Goal: Obtain resource: Obtain resource

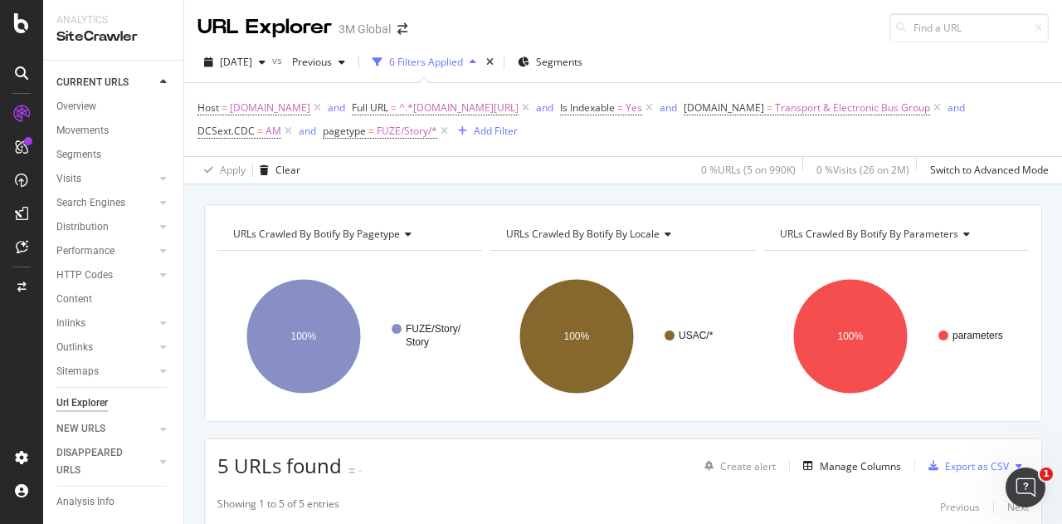
click at [1009, 460] on button at bounding box center [1019, 465] width 20 height 27
click at [970, 462] on span "Export XML Sitemaps" at bounding box center [933, 464] width 98 height 15
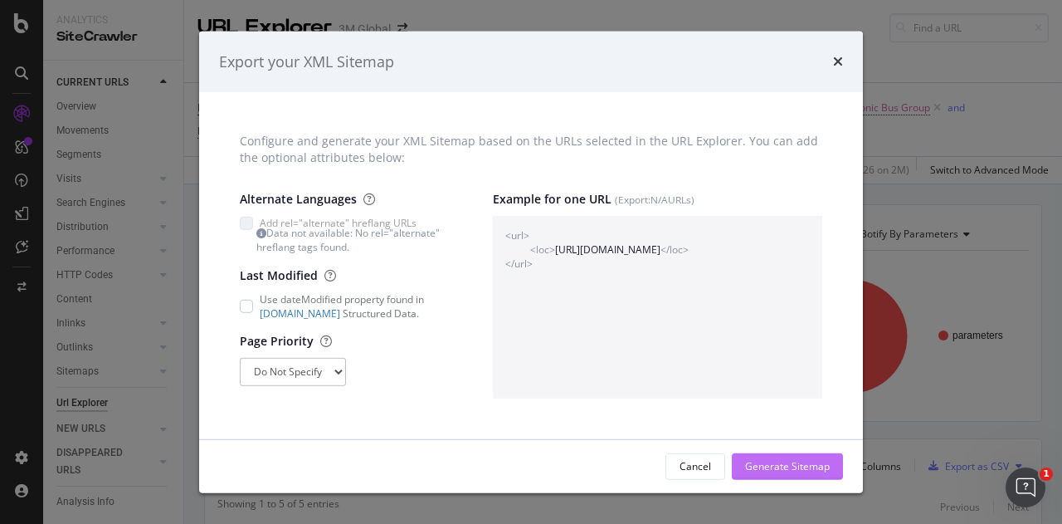
click at [803, 462] on div "Generate Sitemap" at bounding box center [787, 466] width 85 height 14
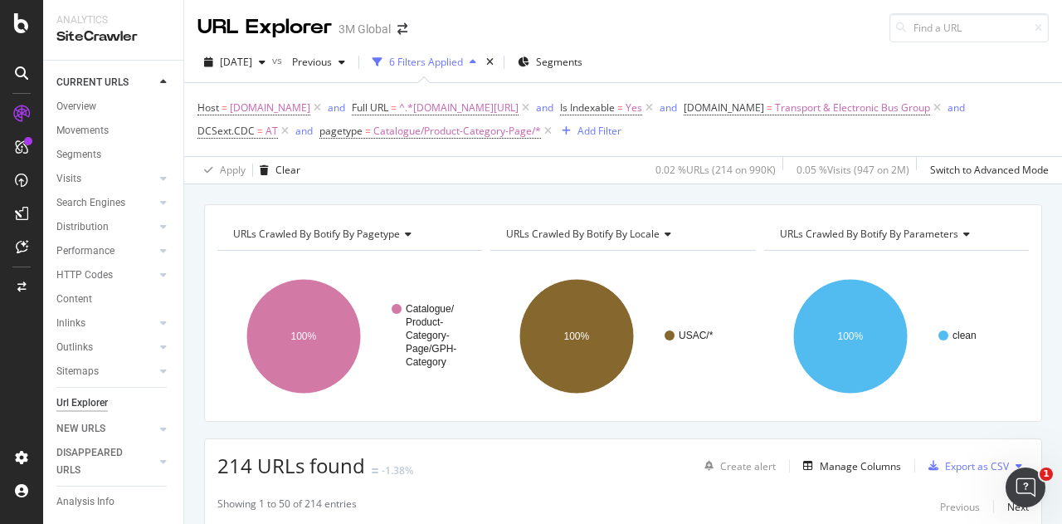
click at [1016, 465] on icon at bounding box center [1019, 466] width 7 height 10
click at [956, 460] on span "Export XML Sitemaps" at bounding box center [933, 464] width 98 height 15
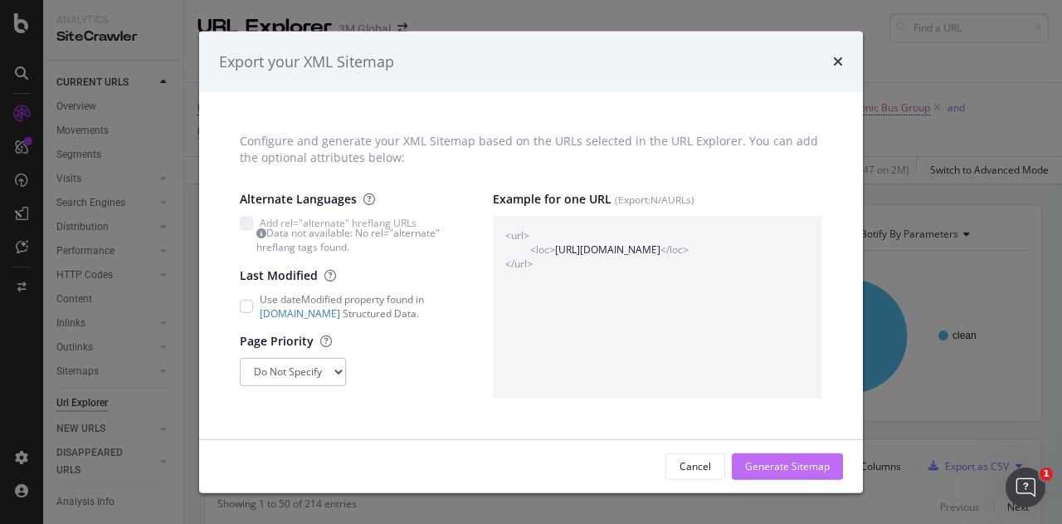
click at [820, 459] on div "Generate Sitemap" at bounding box center [787, 466] width 85 height 14
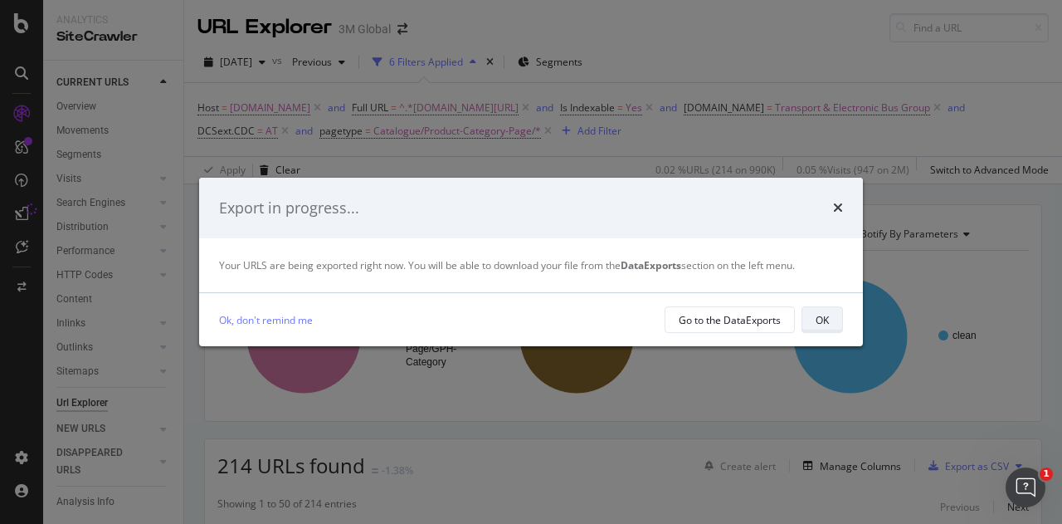
click at [827, 319] on div "OK" at bounding box center [822, 320] width 13 height 14
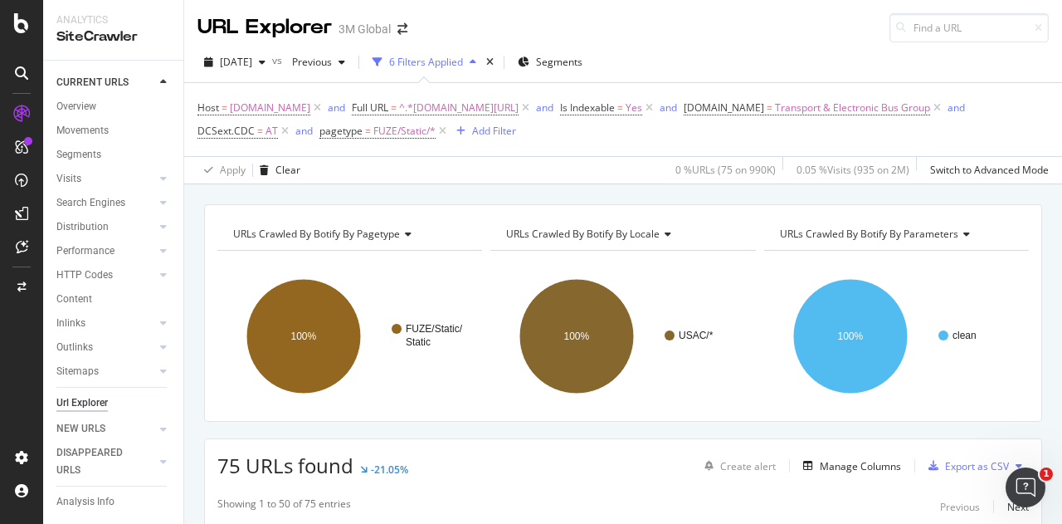
click at [1009, 457] on button at bounding box center [1019, 465] width 20 height 27
click at [979, 462] on span "Export XML Sitemaps" at bounding box center [933, 464] width 98 height 15
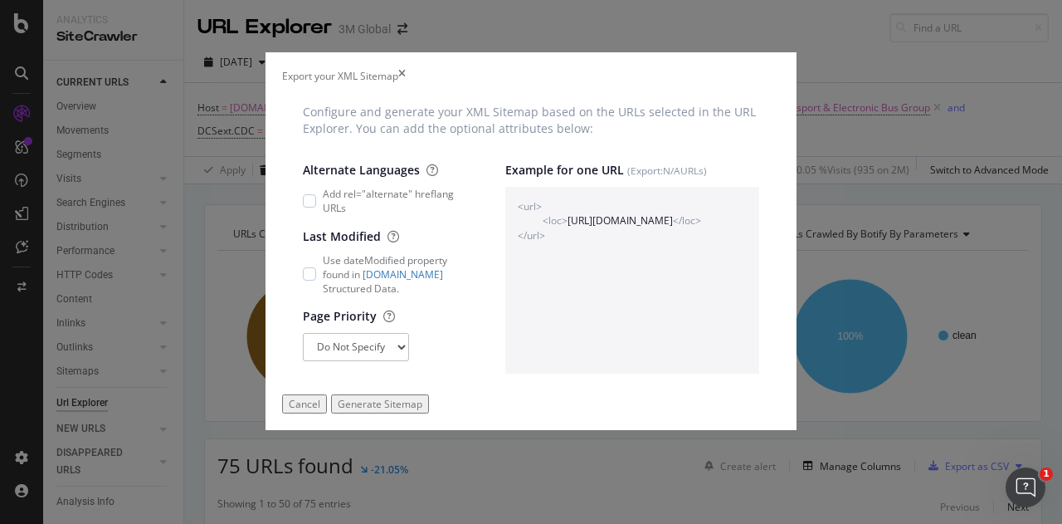
click at [422, 411] on div "Generate Sitemap" at bounding box center [380, 404] width 85 height 14
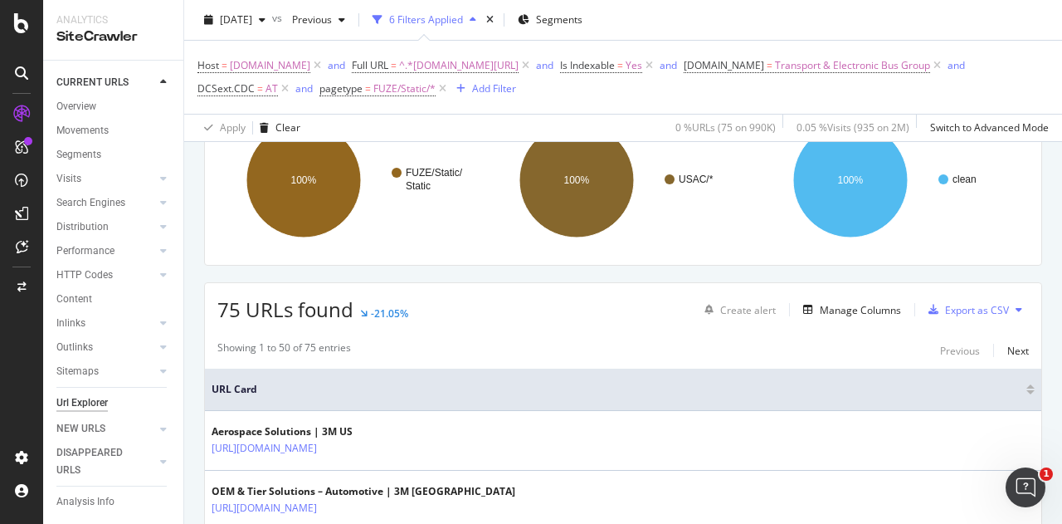
scroll to position [166, 0]
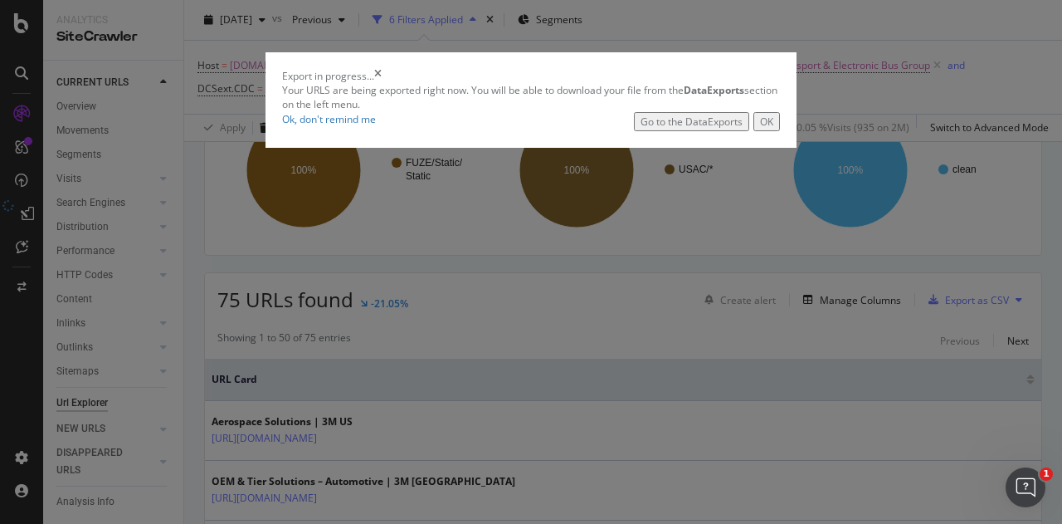
click at [773, 129] on div "OK" at bounding box center [766, 122] width 13 height 14
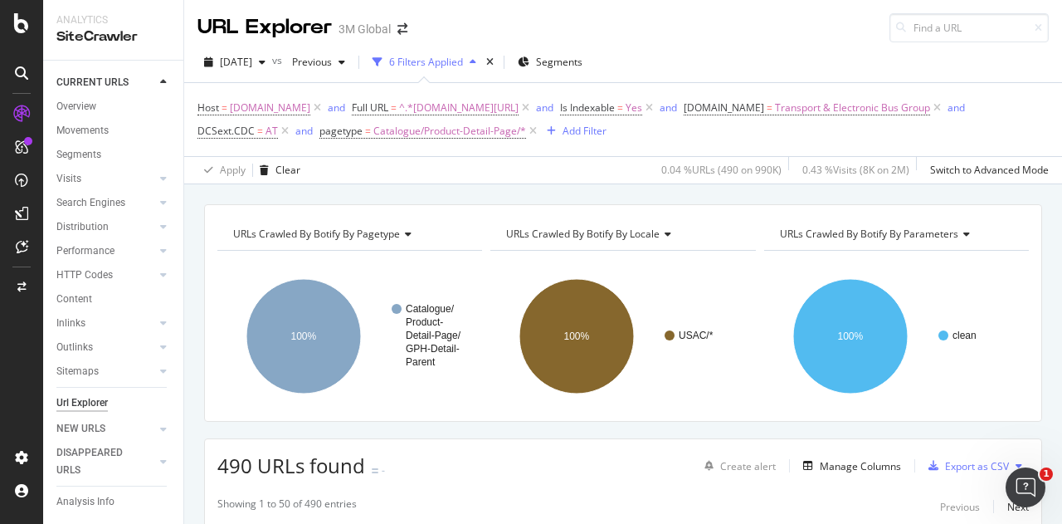
click at [1016, 461] on icon at bounding box center [1019, 466] width 7 height 10
click at [951, 460] on span "Export XML Sitemaps" at bounding box center [933, 464] width 98 height 15
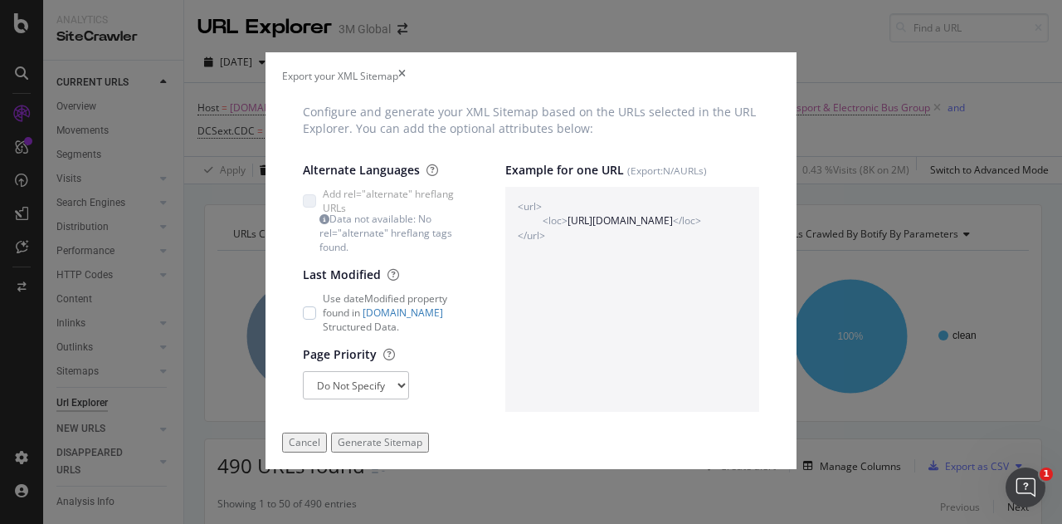
click at [422, 449] on div "Generate Sitemap" at bounding box center [380, 442] width 85 height 14
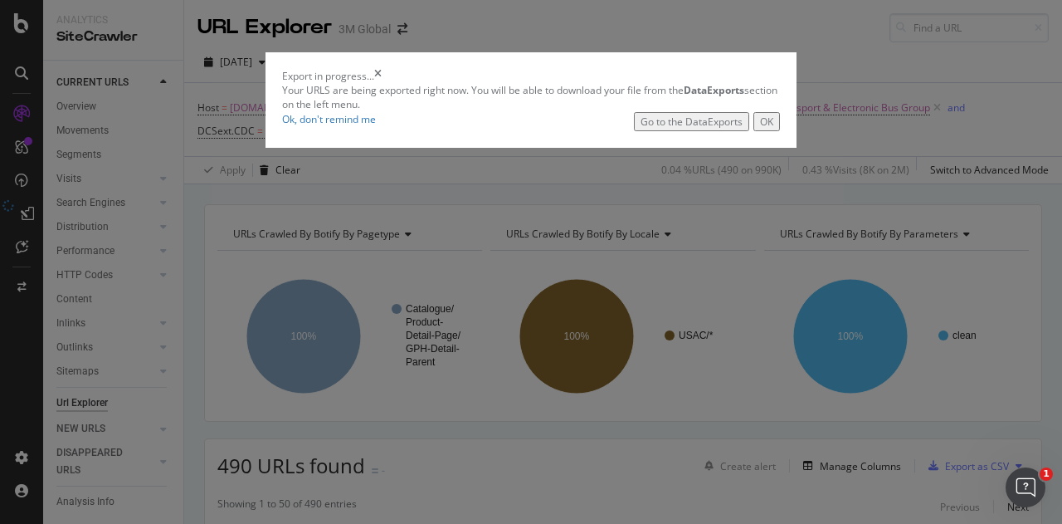
click at [773, 129] on div "OK" at bounding box center [766, 122] width 13 height 14
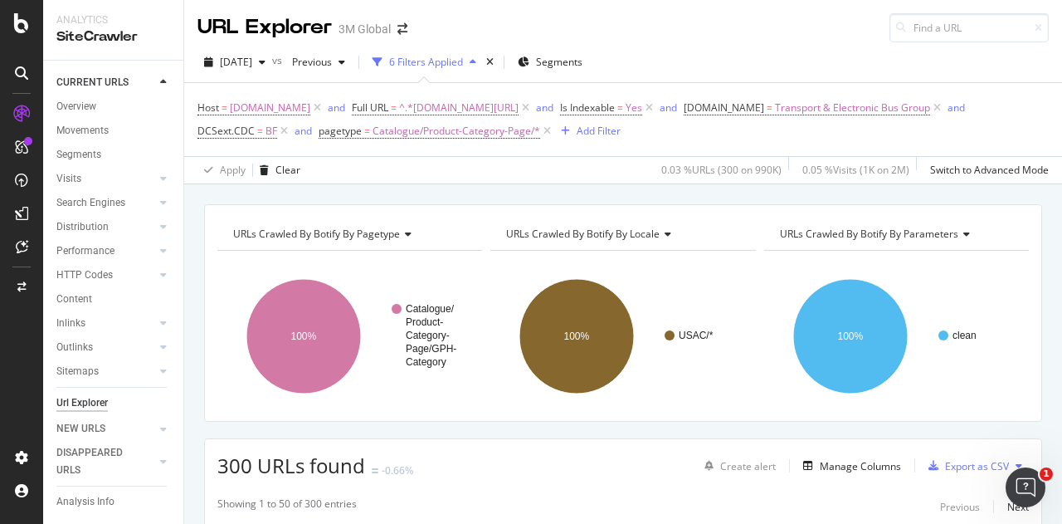
click at [1016, 462] on icon at bounding box center [1019, 466] width 7 height 10
click at [956, 461] on span "Export XML Sitemaps" at bounding box center [933, 464] width 98 height 15
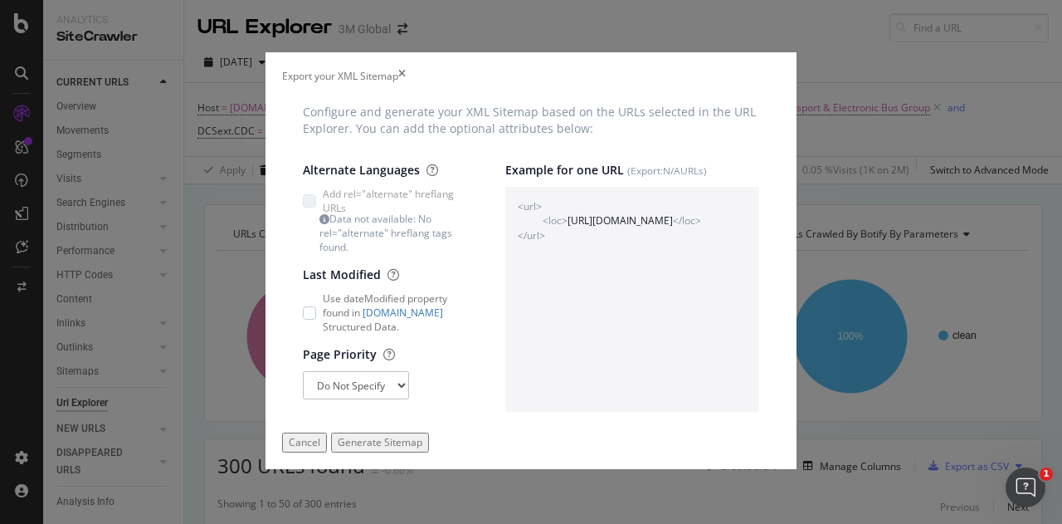
click at [422, 449] on div "Generate Sitemap" at bounding box center [380, 442] width 85 height 14
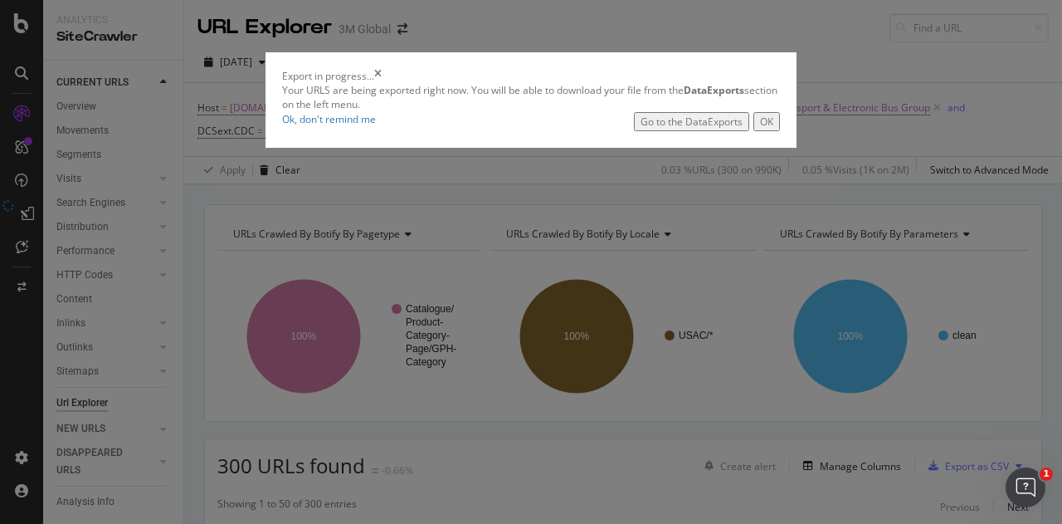
click at [773, 129] on div "OK" at bounding box center [766, 122] width 13 height 14
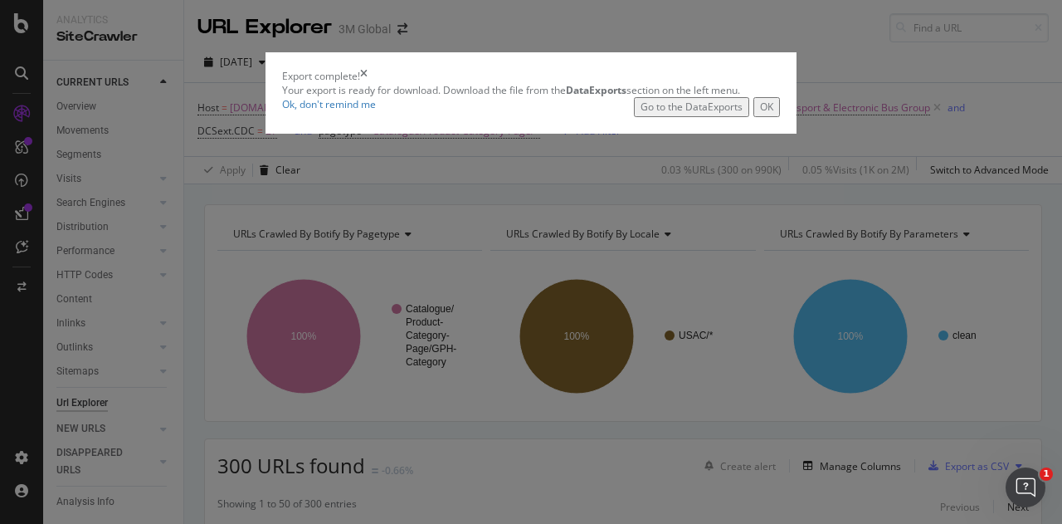
click at [780, 116] on button "OK" at bounding box center [766, 106] width 27 height 19
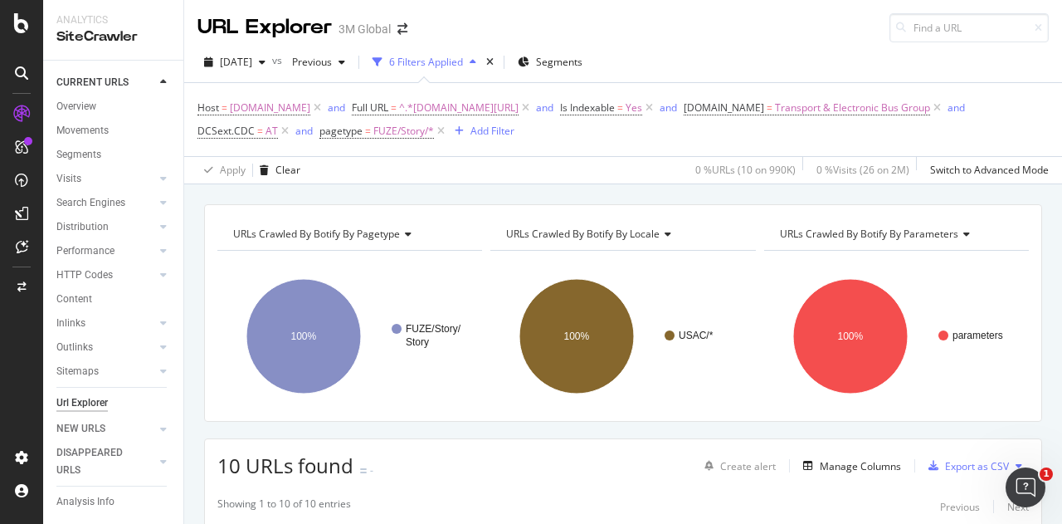
click at [1016, 463] on icon at bounding box center [1019, 466] width 7 height 10
click at [959, 472] on div "Export XML Sitemaps" at bounding box center [933, 465] width 124 height 24
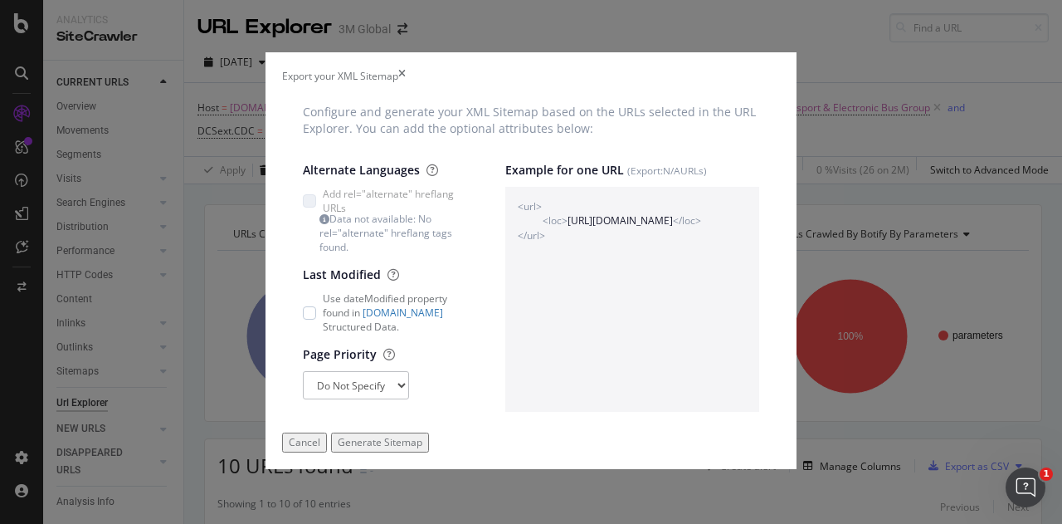
click at [422, 449] on div "Generate Sitemap" at bounding box center [380, 442] width 85 height 14
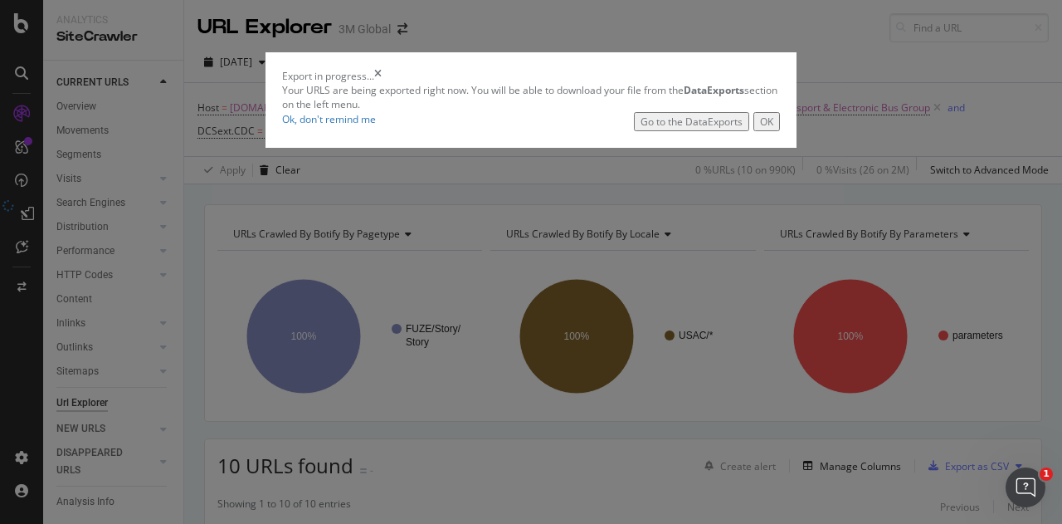
click at [780, 131] on button "OK" at bounding box center [766, 121] width 27 height 19
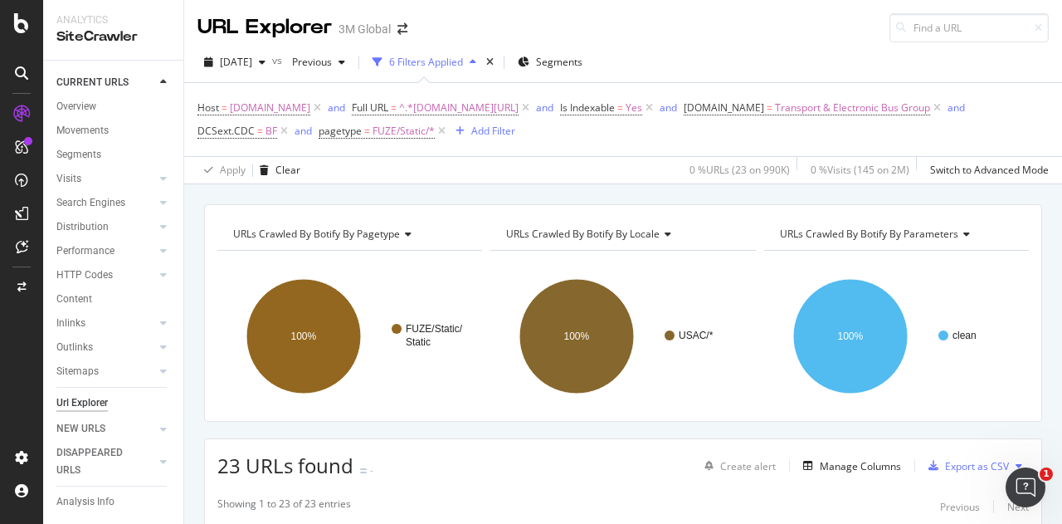
click at [1010, 461] on button at bounding box center [1019, 465] width 20 height 27
click at [958, 456] on div "Export XML Sitemaps" at bounding box center [933, 465] width 124 height 24
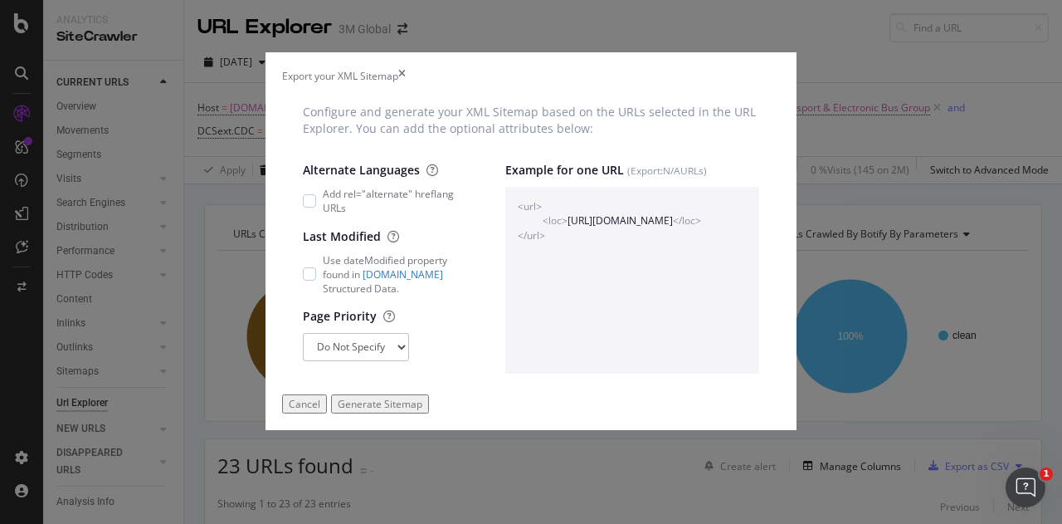
click at [422, 411] on div "Generate Sitemap" at bounding box center [380, 404] width 85 height 14
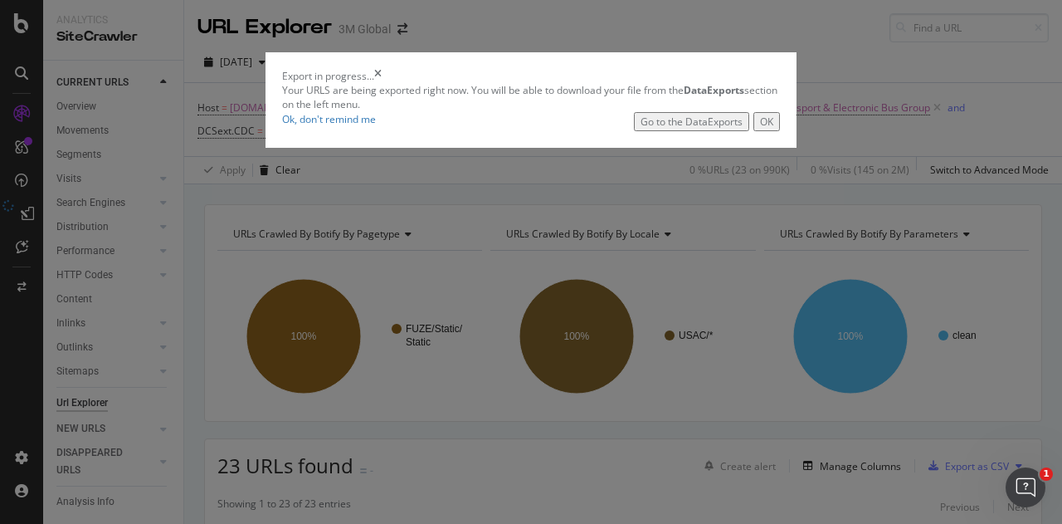
click at [773, 129] on div "OK" at bounding box center [766, 122] width 13 height 14
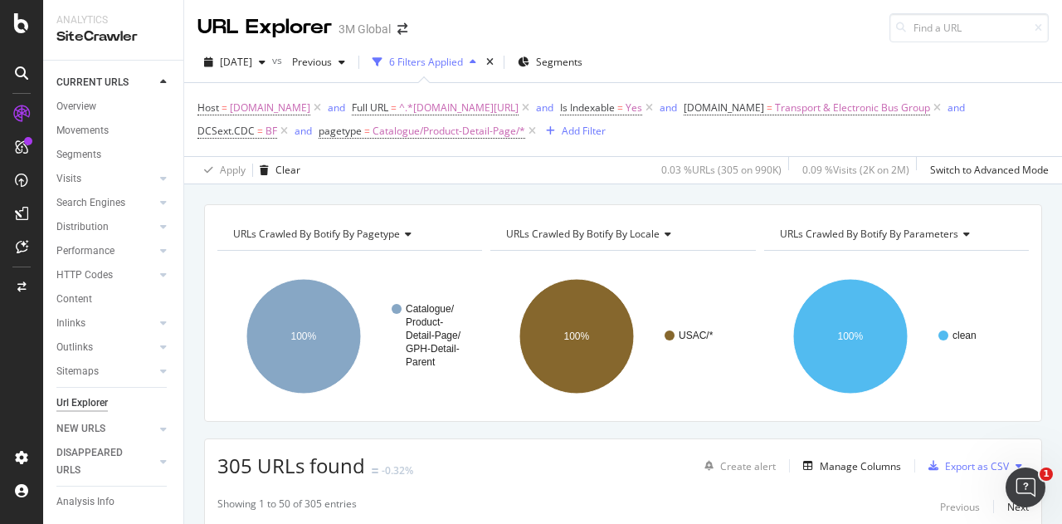
click at [1016, 461] on icon at bounding box center [1019, 466] width 7 height 10
click at [967, 464] on span "Export XML Sitemaps" at bounding box center [933, 464] width 98 height 15
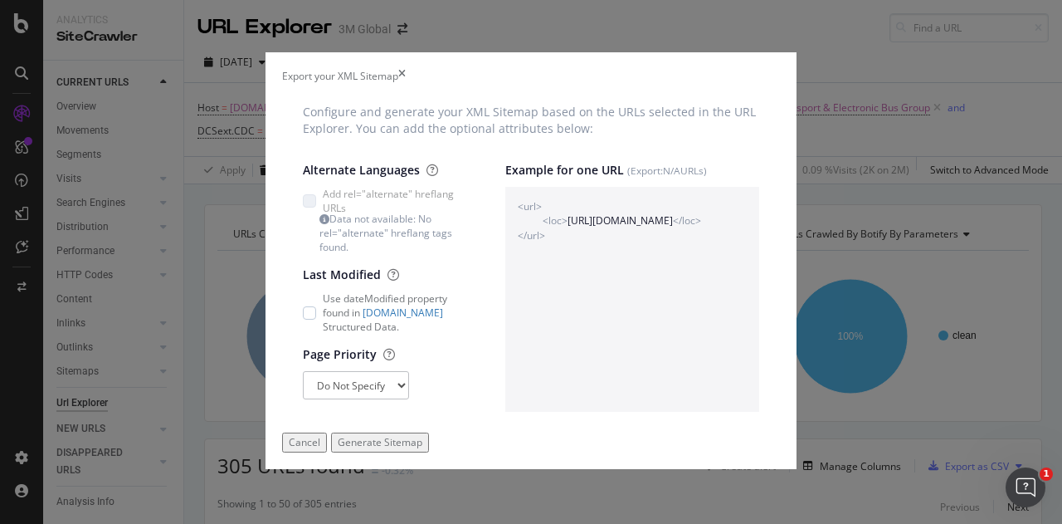
click at [422, 449] on div "Generate Sitemap" at bounding box center [380, 442] width 85 height 14
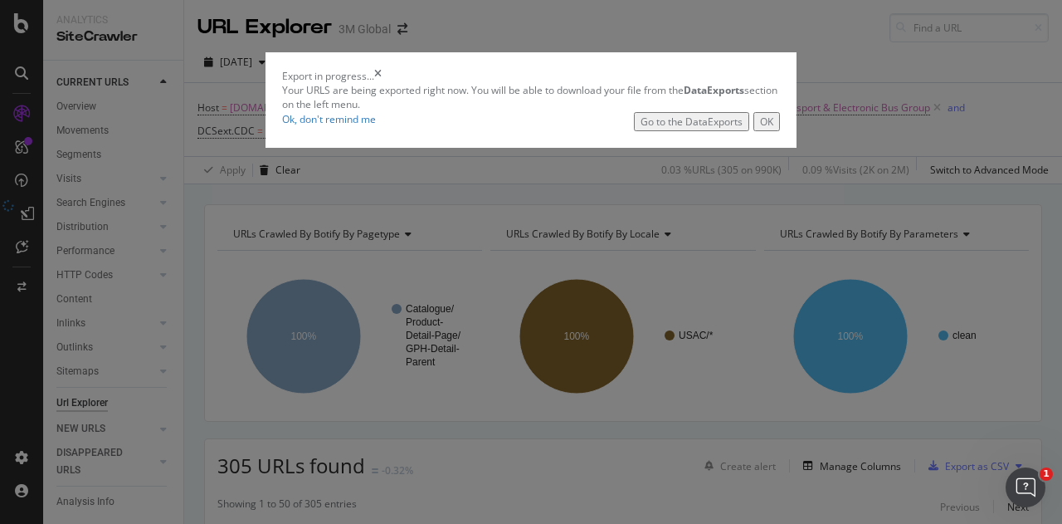
click at [773, 129] on div "OK" at bounding box center [766, 122] width 13 height 14
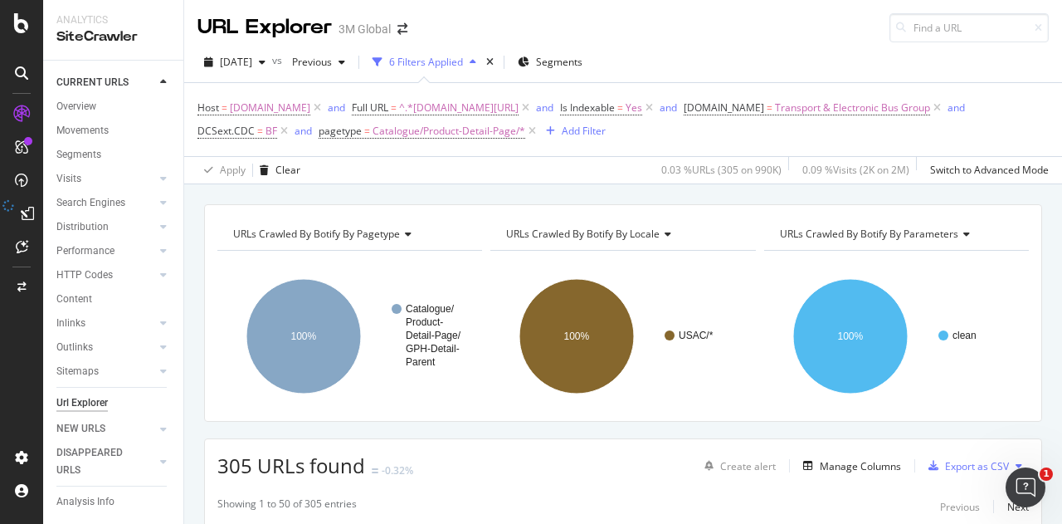
click at [626, 241] on div "URLs Crawled By Botify By locale" at bounding box center [621, 234] width 237 height 27
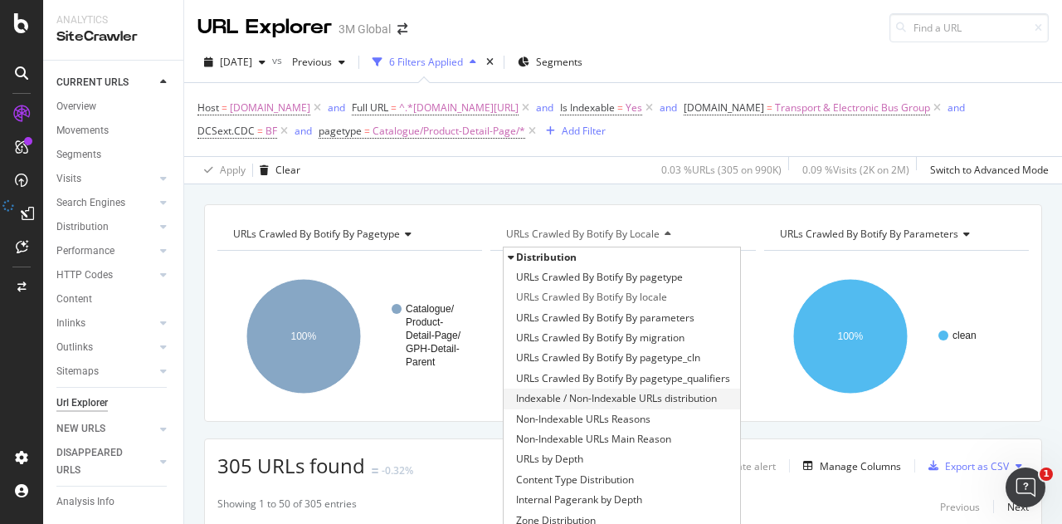
click at [584, 394] on span "Indexable / Non-Indexable URLs distribution" at bounding box center [616, 398] width 201 height 17
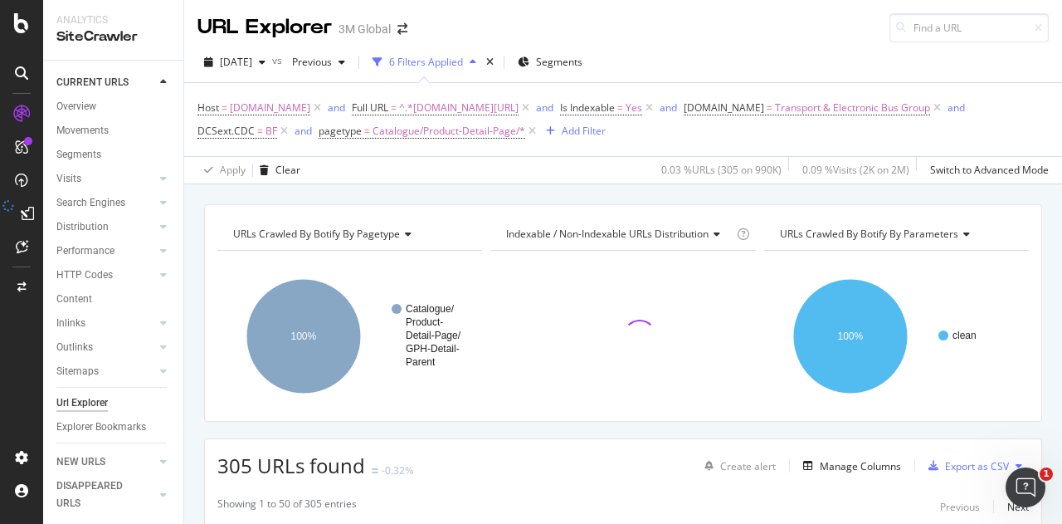
click at [625, 232] on span "Indexable / Non-Indexable URLs distribution" at bounding box center [607, 234] width 202 height 14
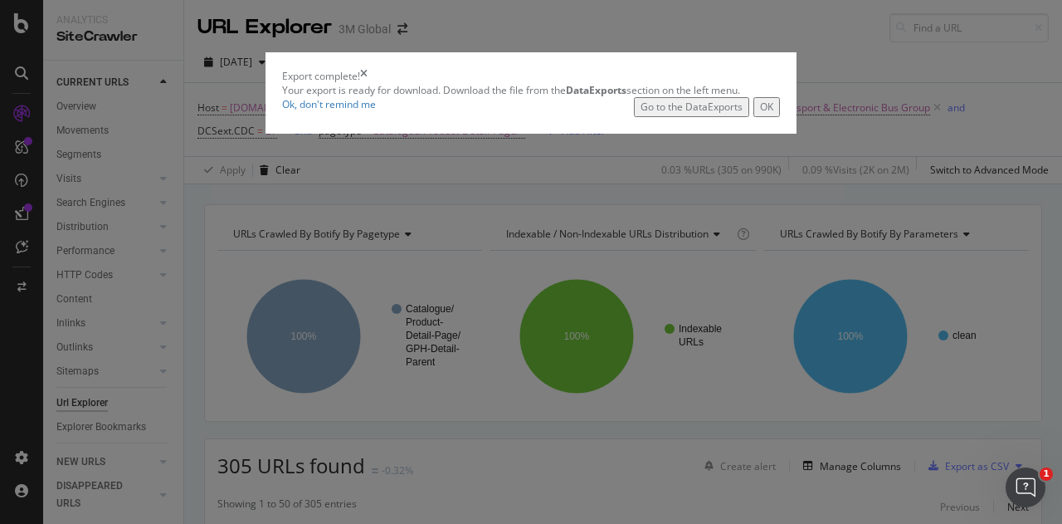
click at [780, 116] on button "OK" at bounding box center [766, 106] width 27 height 19
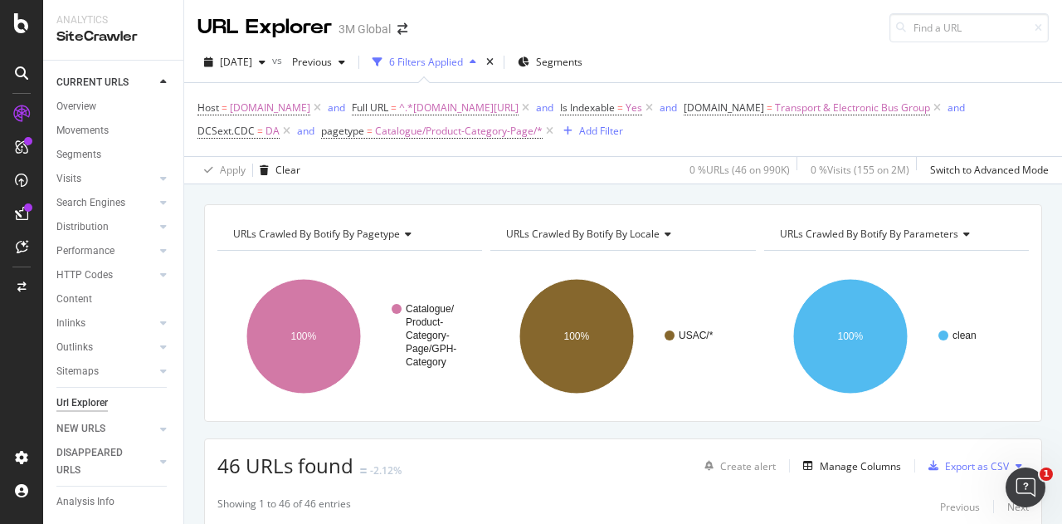
click at [1009, 456] on button at bounding box center [1019, 465] width 20 height 27
click at [948, 467] on span "Export XML Sitemaps" at bounding box center [933, 464] width 98 height 15
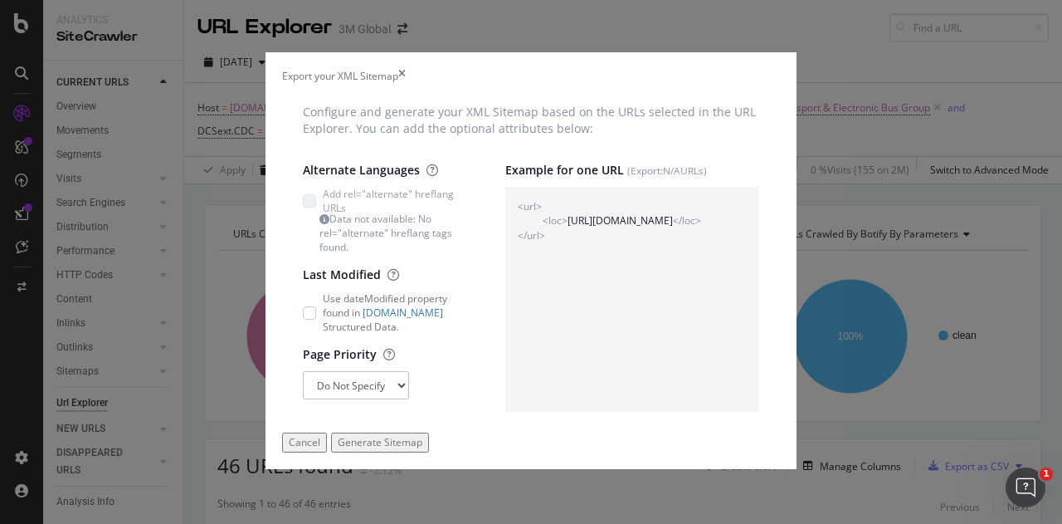
click at [422, 449] on div "Generate Sitemap" at bounding box center [380, 442] width 85 height 14
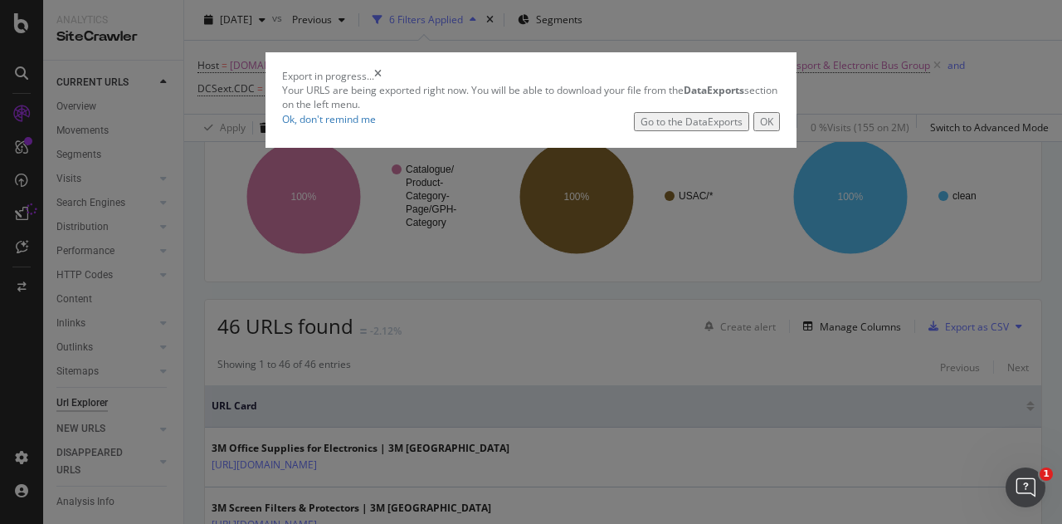
scroll to position [166, 0]
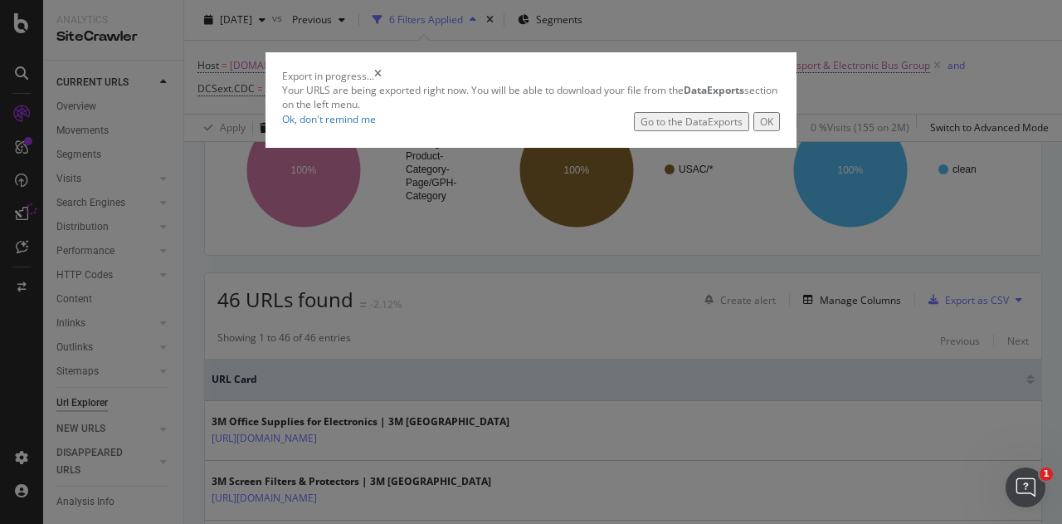
click at [780, 131] on button "OK" at bounding box center [766, 121] width 27 height 19
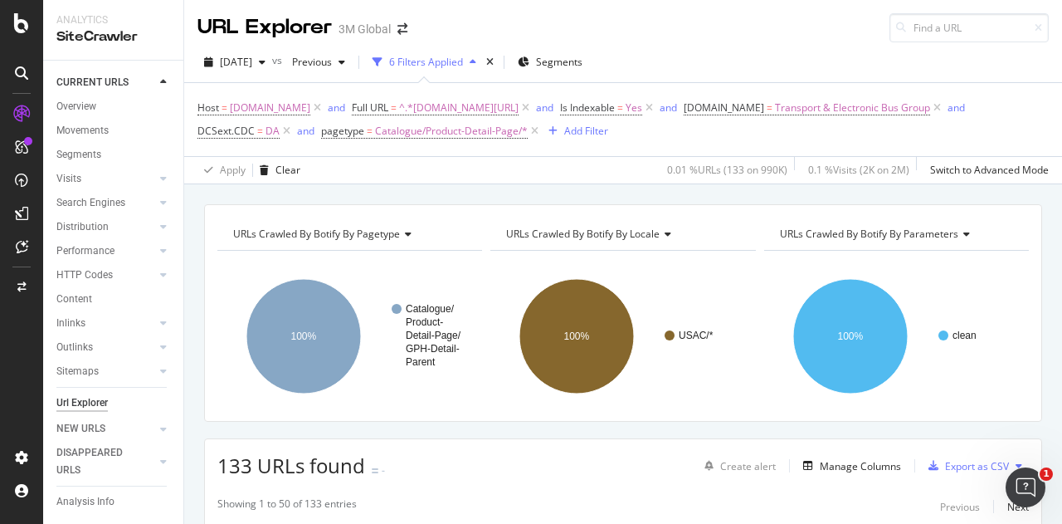
click at [1009, 457] on button at bounding box center [1019, 465] width 20 height 27
click at [950, 459] on span "Export XML Sitemaps" at bounding box center [933, 464] width 98 height 15
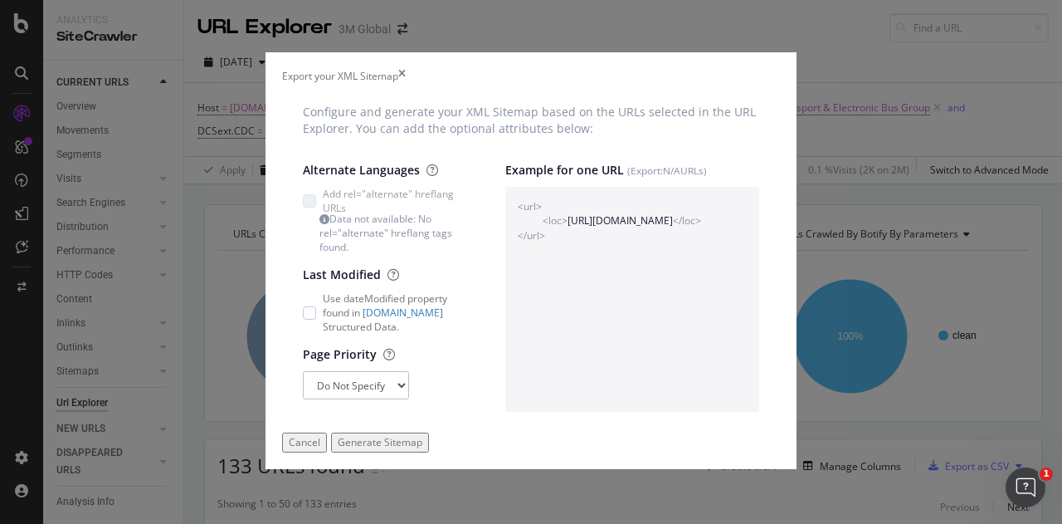
click at [422, 449] on div "Generate Sitemap" at bounding box center [380, 442] width 85 height 14
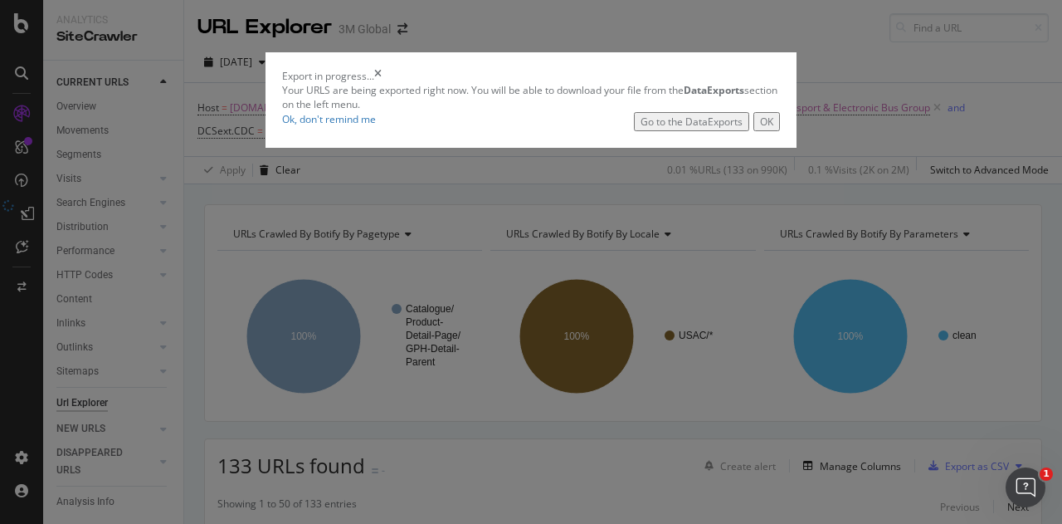
click at [773, 129] on div "OK" at bounding box center [766, 122] width 13 height 14
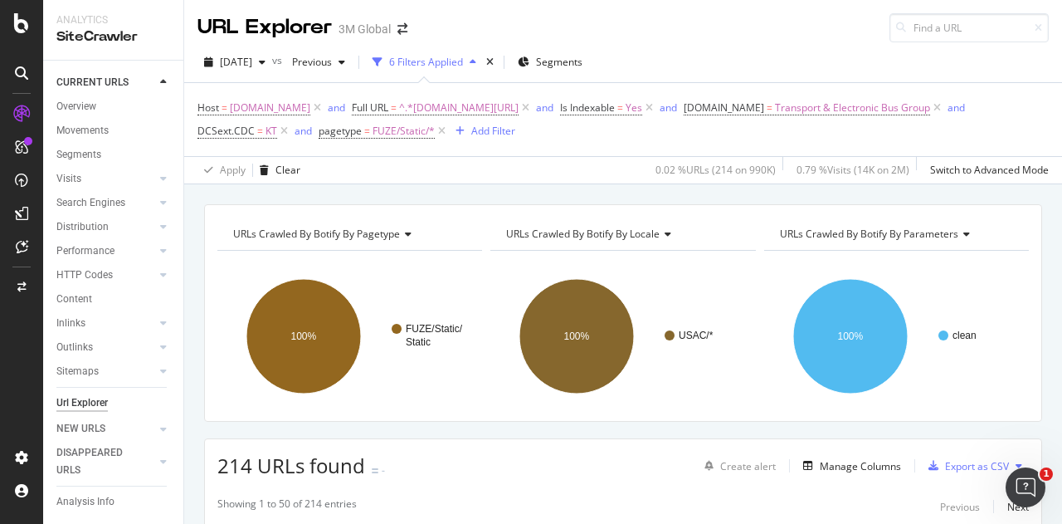
click at [1009, 456] on button at bounding box center [1019, 465] width 20 height 27
click at [939, 460] on span "Export XML Sitemaps" at bounding box center [933, 464] width 98 height 15
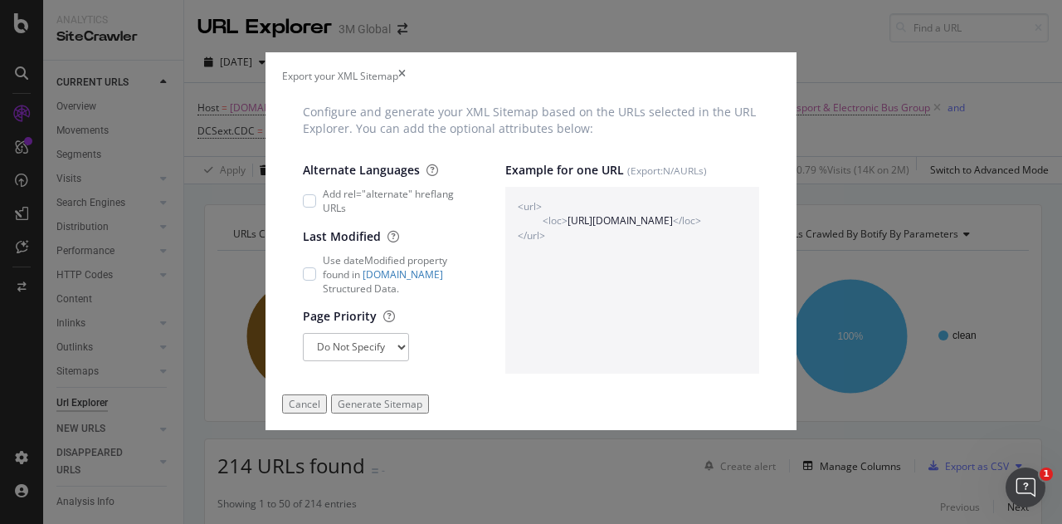
click at [422, 411] on div "Generate Sitemap" at bounding box center [380, 404] width 85 height 14
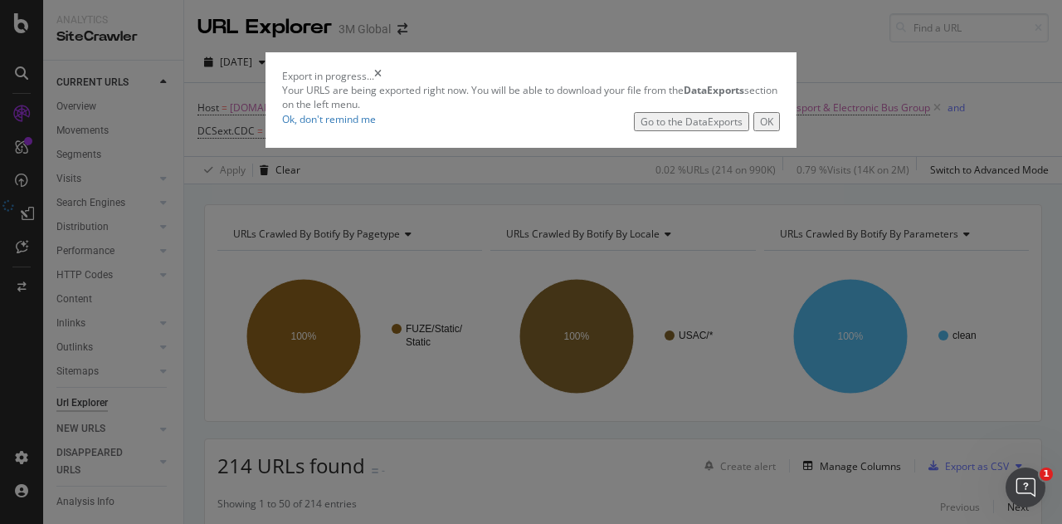
click at [780, 131] on button "OK" at bounding box center [766, 121] width 27 height 19
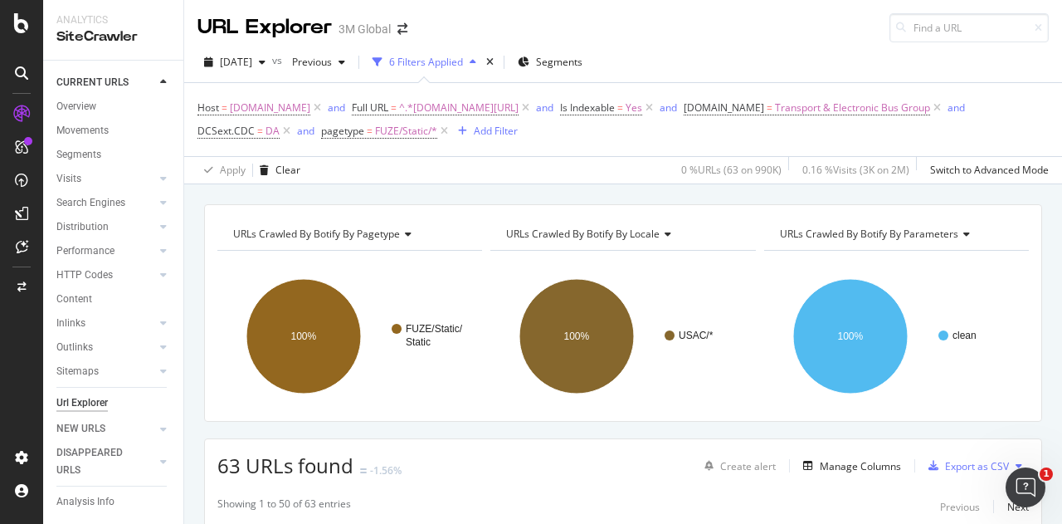
click at [1016, 461] on icon at bounding box center [1019, 466] width 7 height 10
click at [955, 461] on span "Export XML Sitemaps" at bounding box center [933, 464] width 98 height 15
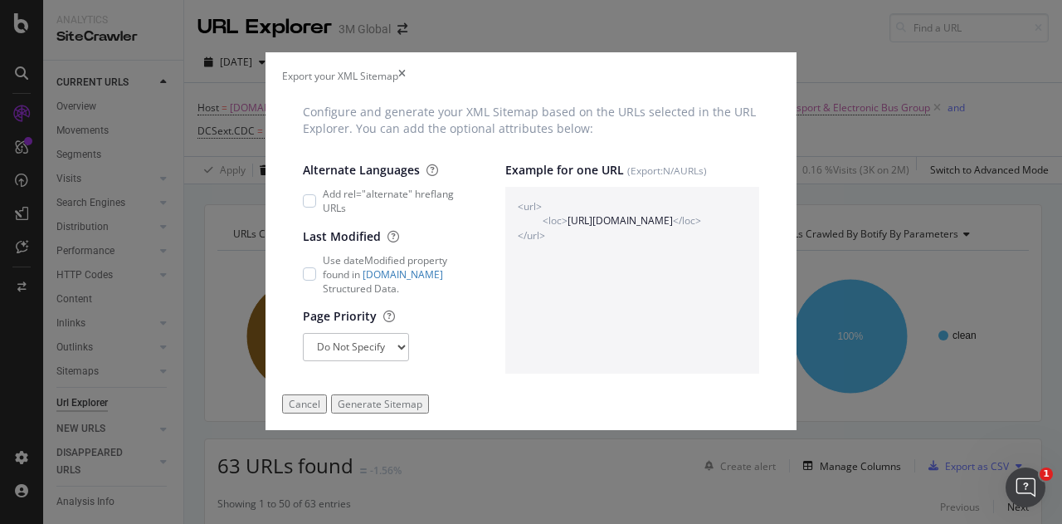
click at [422, 411] on div "Generate Sitemap" at bounding box center [380, 404] width 85 height 14
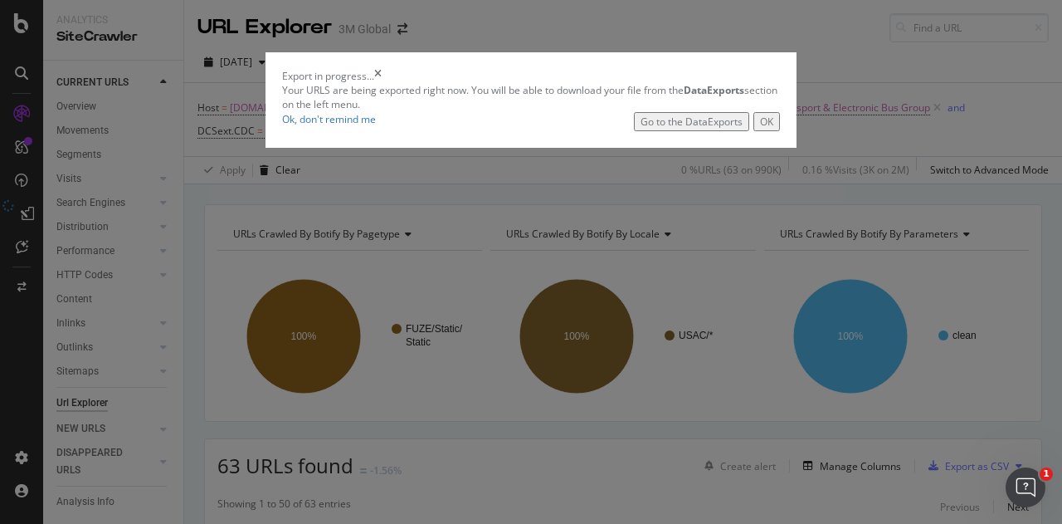
click at [773, 129] on div "OK" at bounding box center [766, 122] width 13 height 14
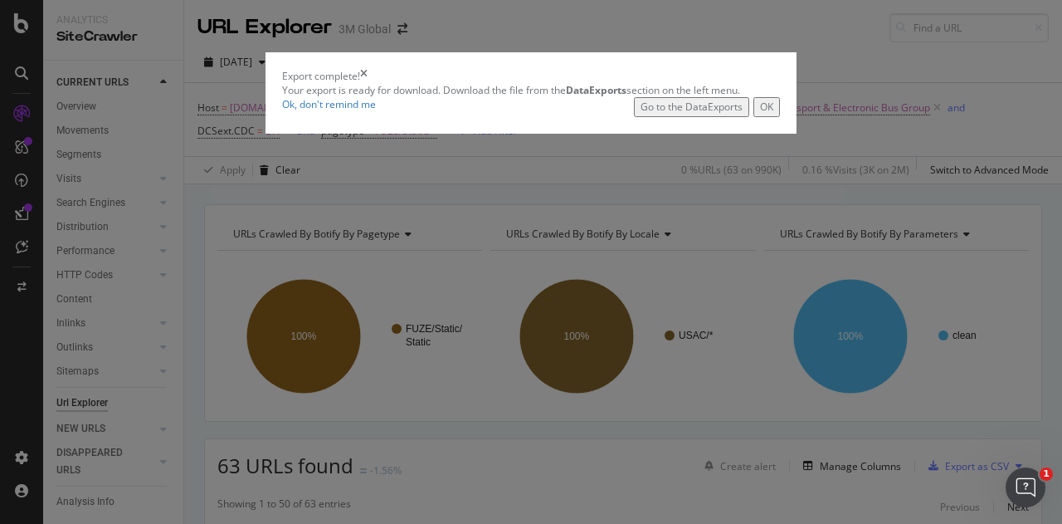
click at [773, 114] on div "OK" at bounding box center [766, 107] width 13 height 14
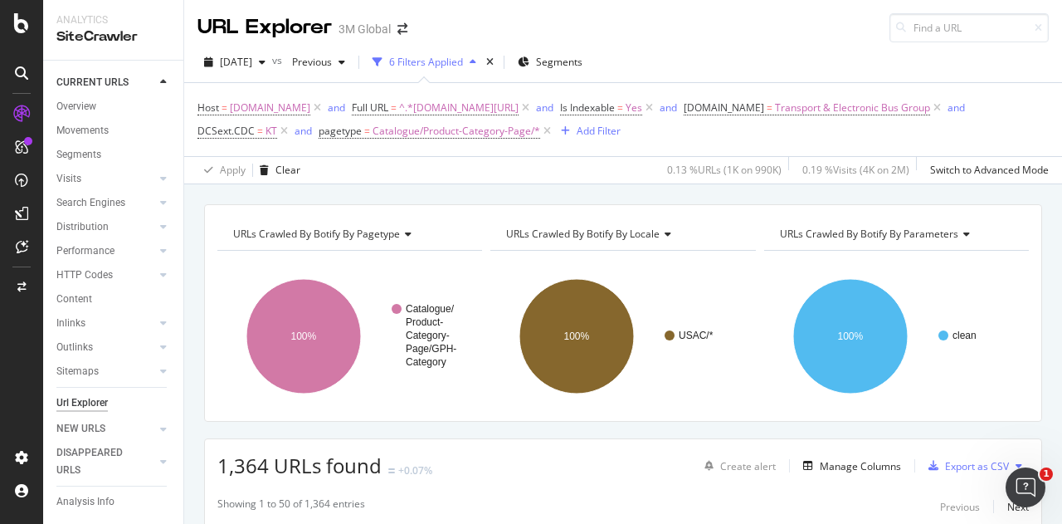
click at [1009, 456] on button at bounding box center [1019, 465] width 20 height 27
click at [953, 465] on span "Export XML Sitemaps" at bounding box center [933, 464] width 98 height 15
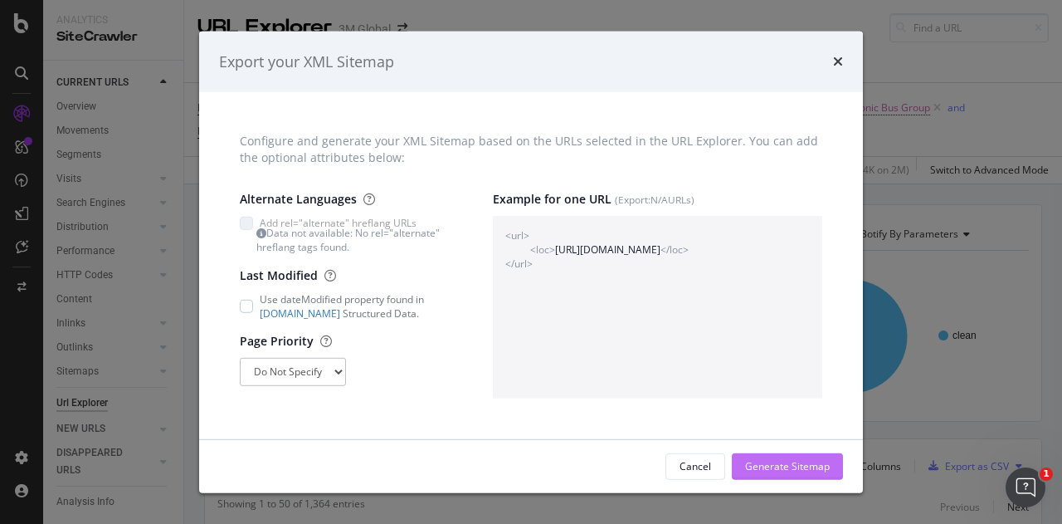
click at [797, 455] on div "Generate Sitemap" at bounding box center [787, 466] width 85 height 25
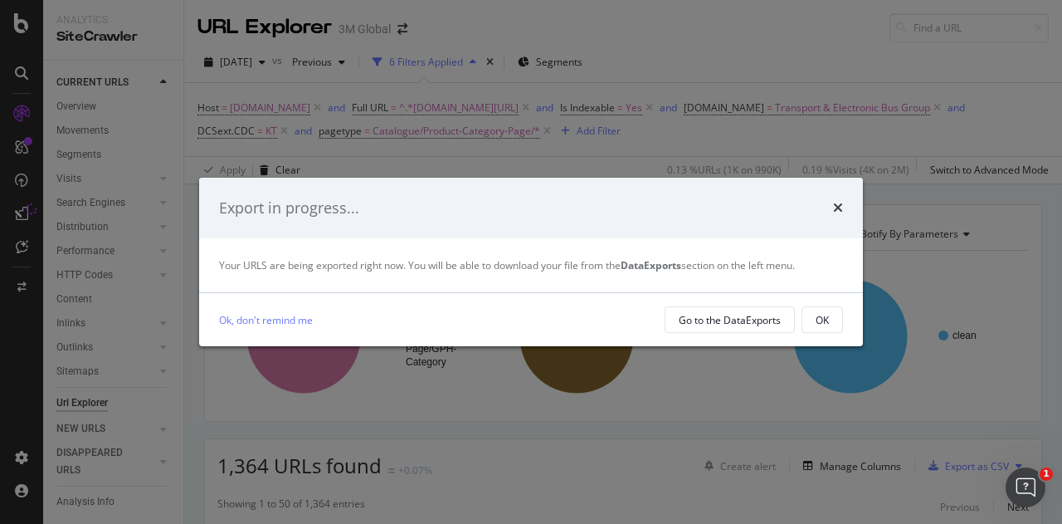
click at [812, 311] on button "OK" at bounding box center [822, 319] width 41 height 27
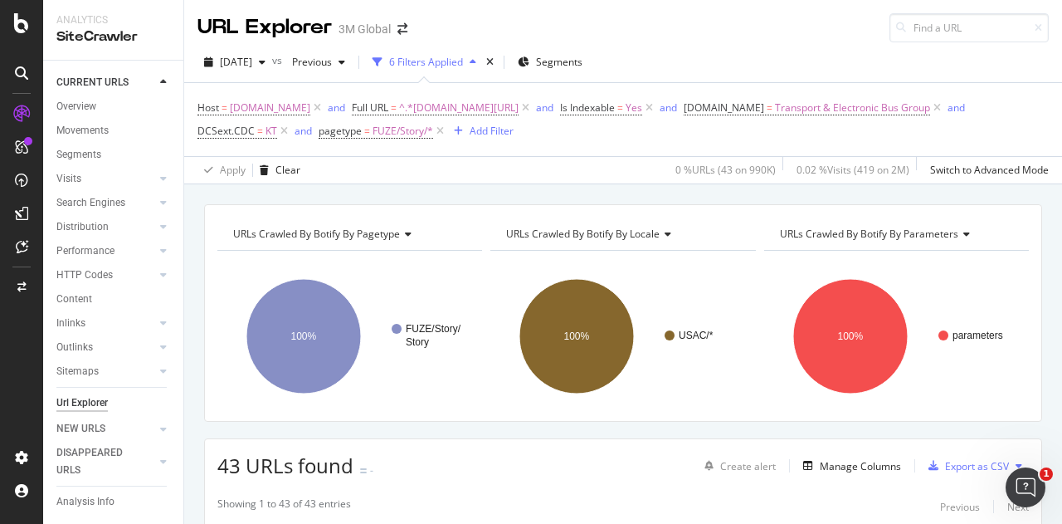
click at [1016, 464] on icon at bounding box center [1019, 466] width 7 height 10
click at [976, 467] on span "Export XML Sitemaps" at bounding box center [933, 464] width 98 height 15
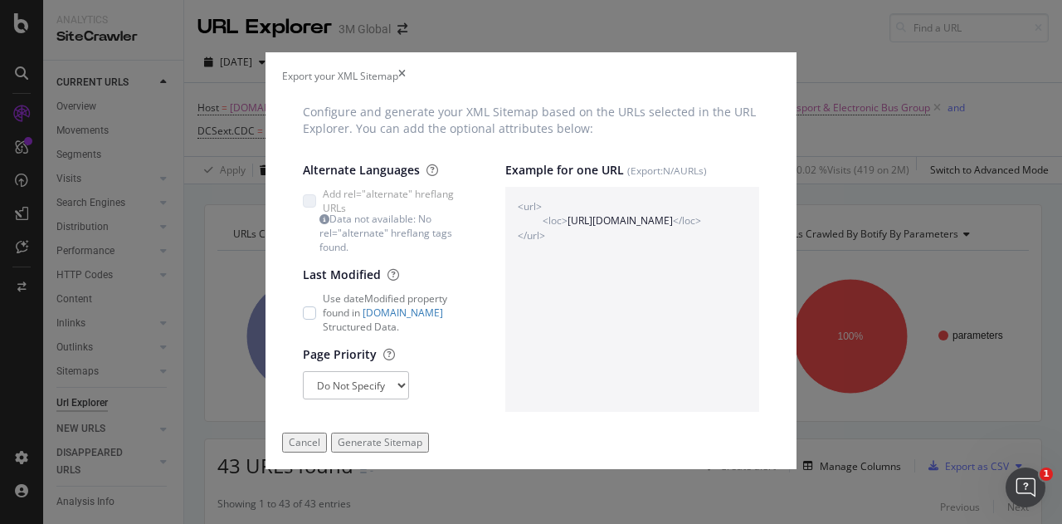
click at [422, 449] on div "Generate Sitemap" at bounding box center [380, 442] width 85 height 14
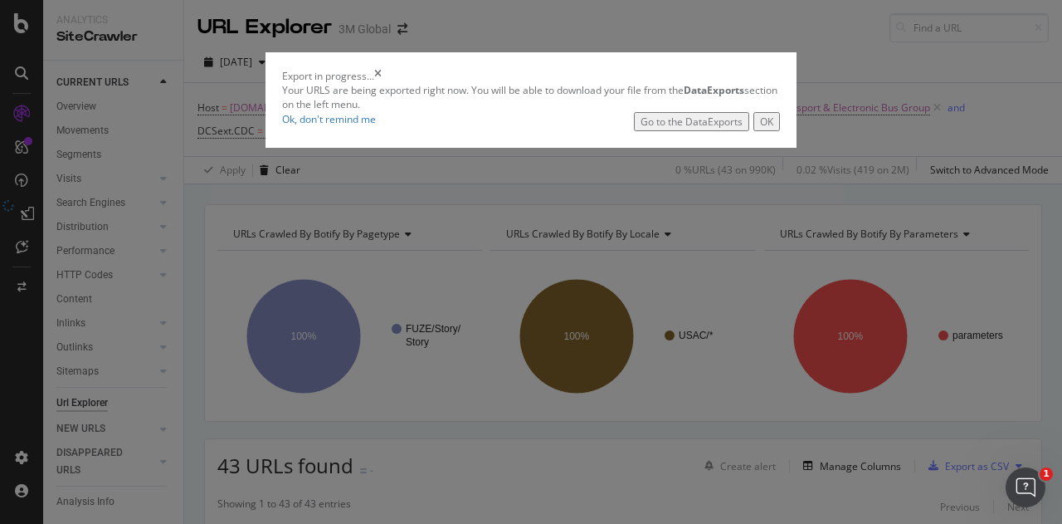
click at [773, 129] on div "OK" at bounding box center [766, 122] width 13 height 14
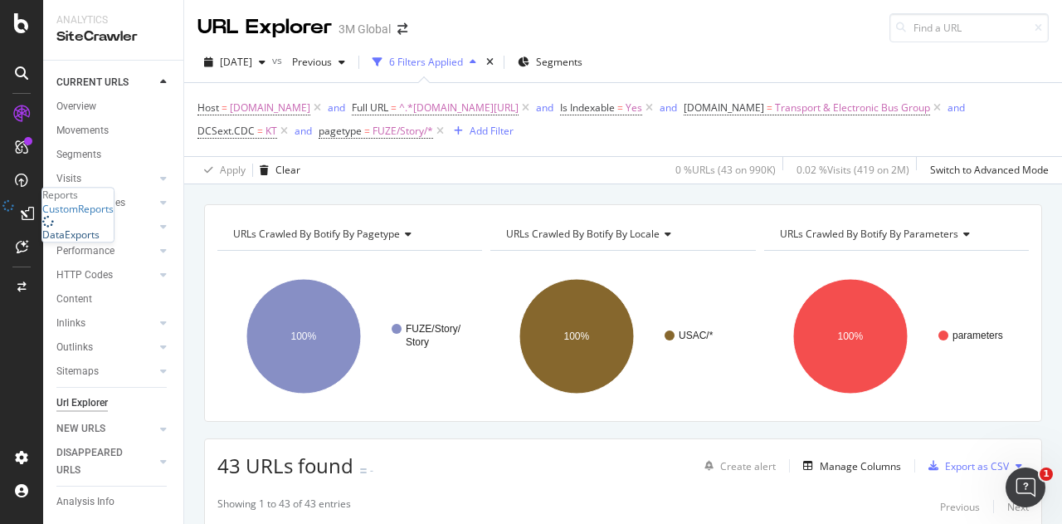
click at [97, 242] on div "DataExports" at bounding box center [70, 235] width 57 height 14
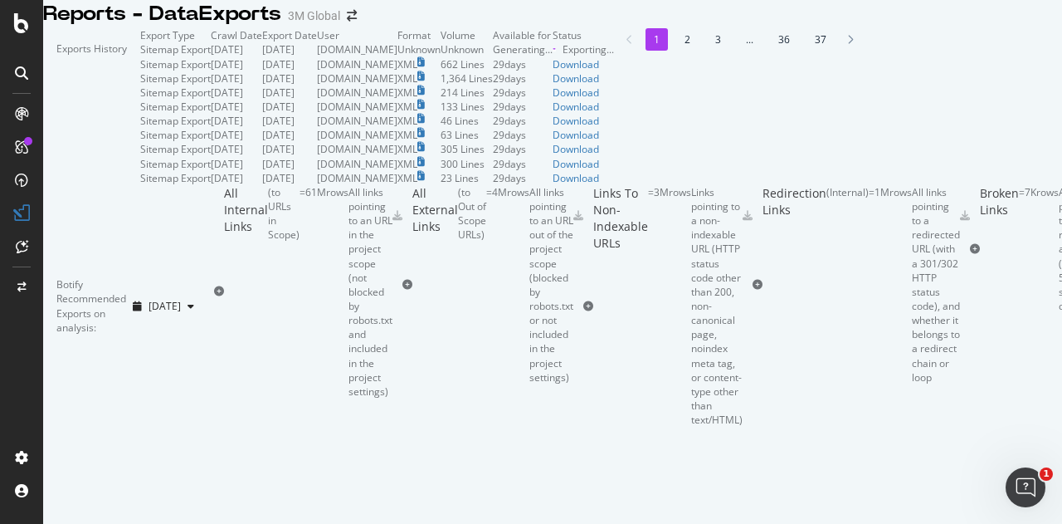
scroll to position [166, 0]
click at [676, 51] on li "2" at bounding box center [687, 39] width 22 height 22
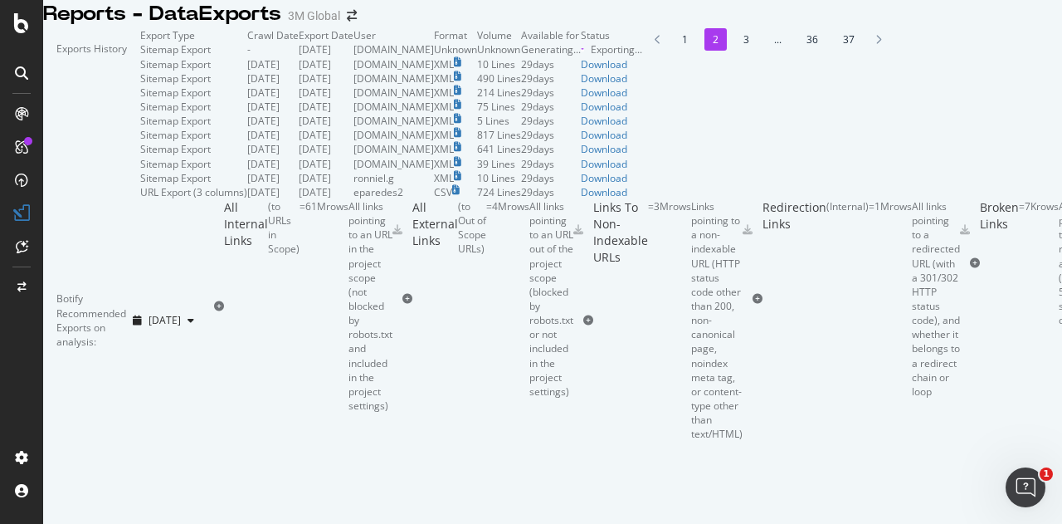
scroll to position [83, 0]
click at [674, 51] on li "1" at bounding box center [685, 39] width 22 height 22
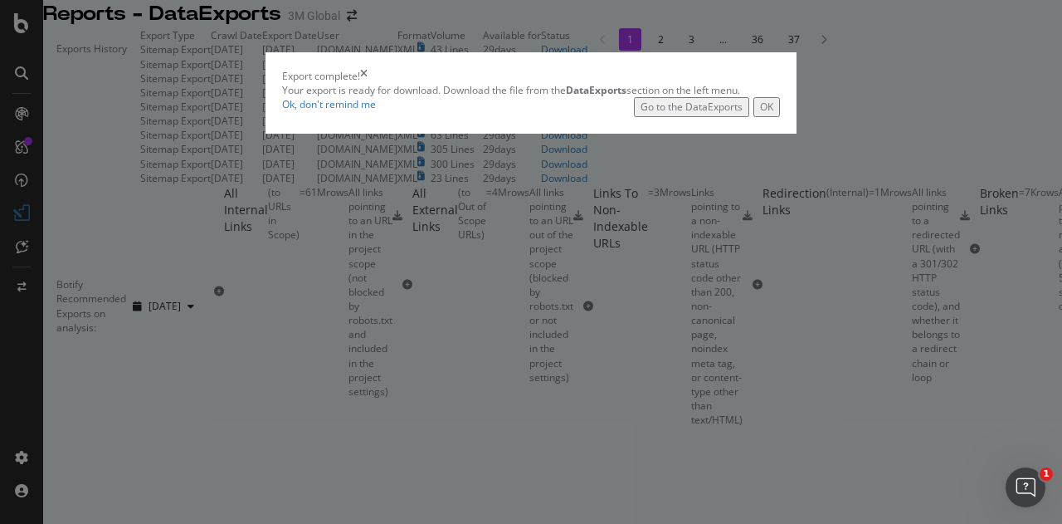
click at [773, 114] on div "OK" at bounding box center [766, 107] width 13 height 14
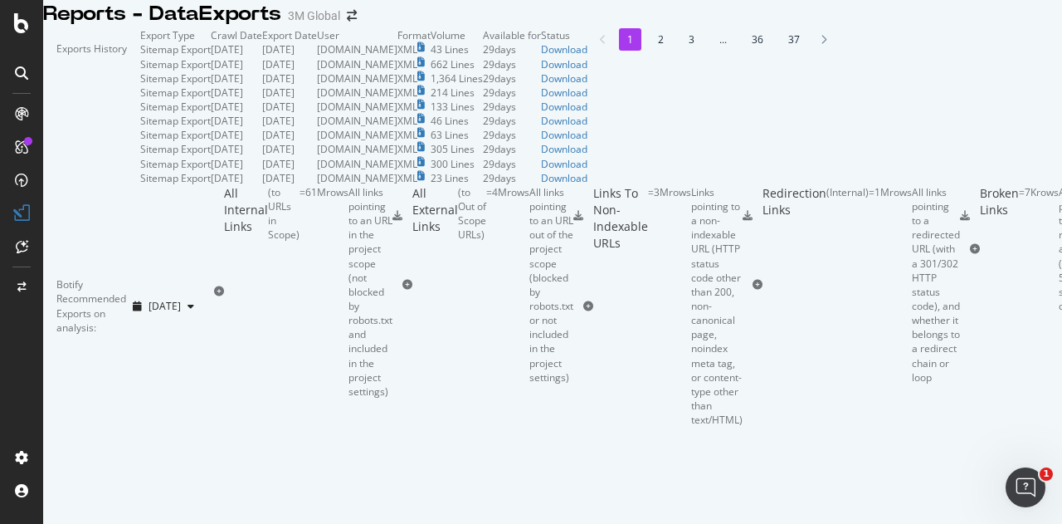
scroll to position [166, 0]
click at [650, 51] on li "2" at bounding box center [661, 39] width 22 height 22
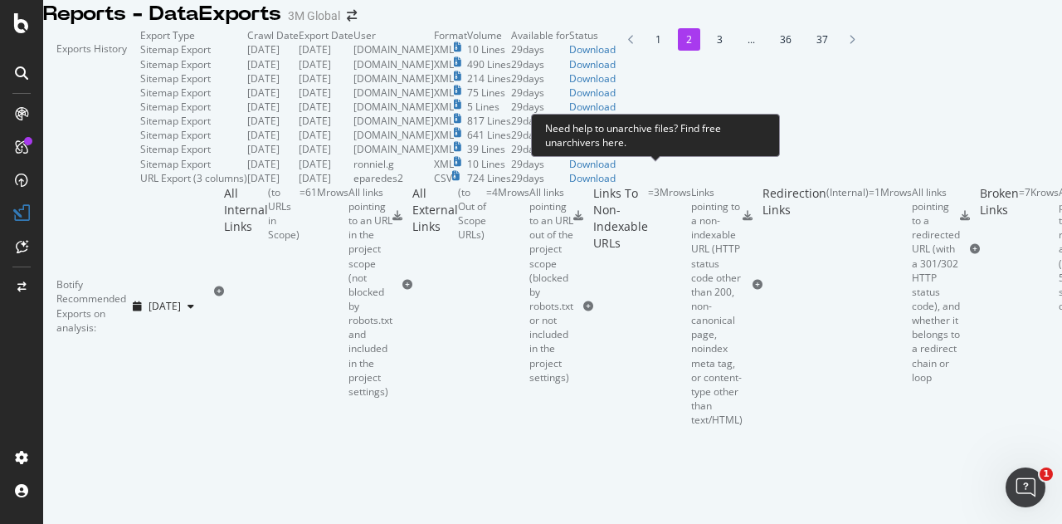
scroll to position [83, 0]
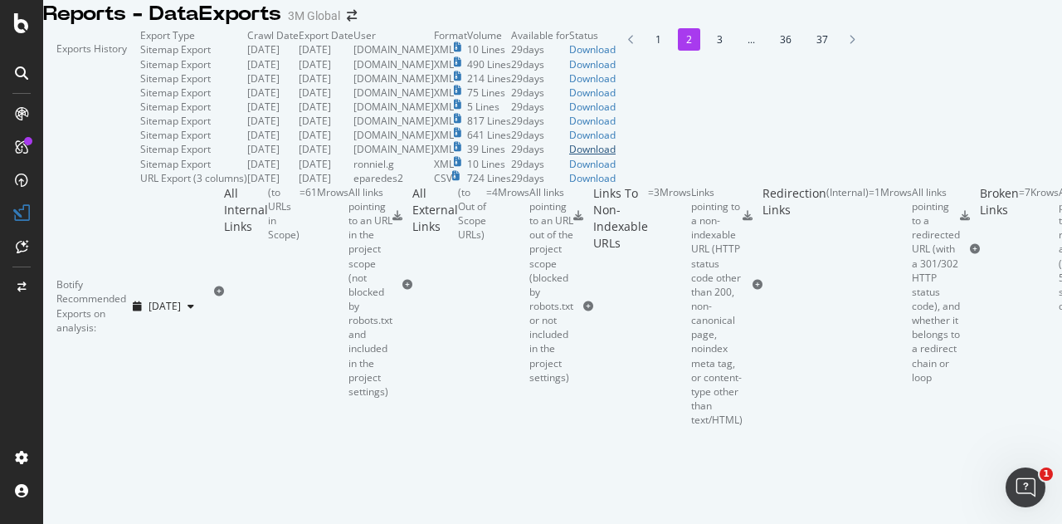
click at [616, 156] on div "Download" at bounding box center [592, 149] width 46 height 14
click at [616, 142] on div "Download" at bounding box center [592, 135] width 46 height 14
click at [616, 128] on div "Download" at bounding box center [592, 121] width 46 height 14
click at [616, 114] on div "Download" at bounding box center [592, 107] width 46 height 14
click at [616, 100] on div "Download" at bounding box center [592, 92] width 46 height 14
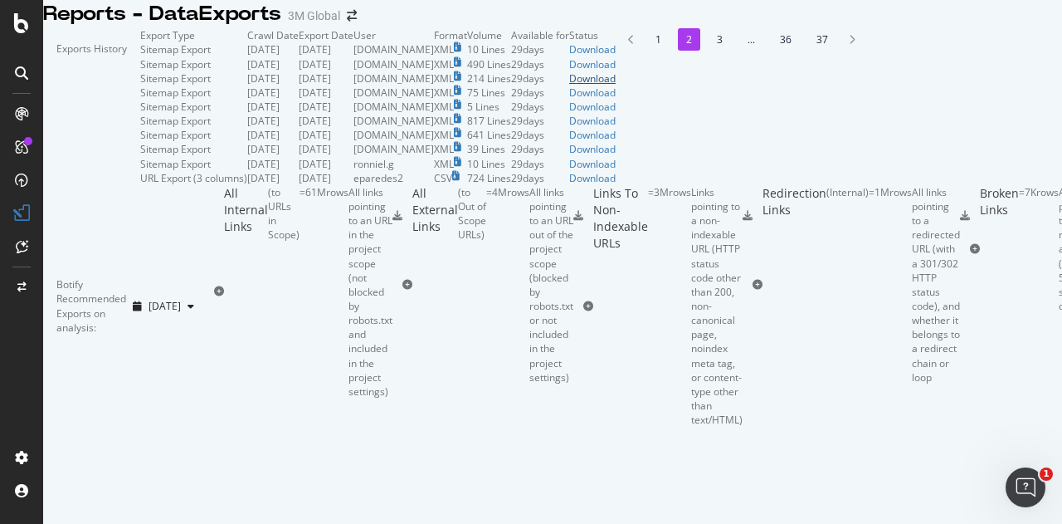
click at [616, 85] on div "Download" at bounding box center [592, 78] width 46 height 14
click at [616, 71] on div "Download" at bounding box center [592, 64] width 46 height 14
click at [616, 56] on div "Download" at bounding box center [592, 49] width 46 height 14
click at [647, 51] on li "1" at bounding box center [658, 39] width 22 height 22
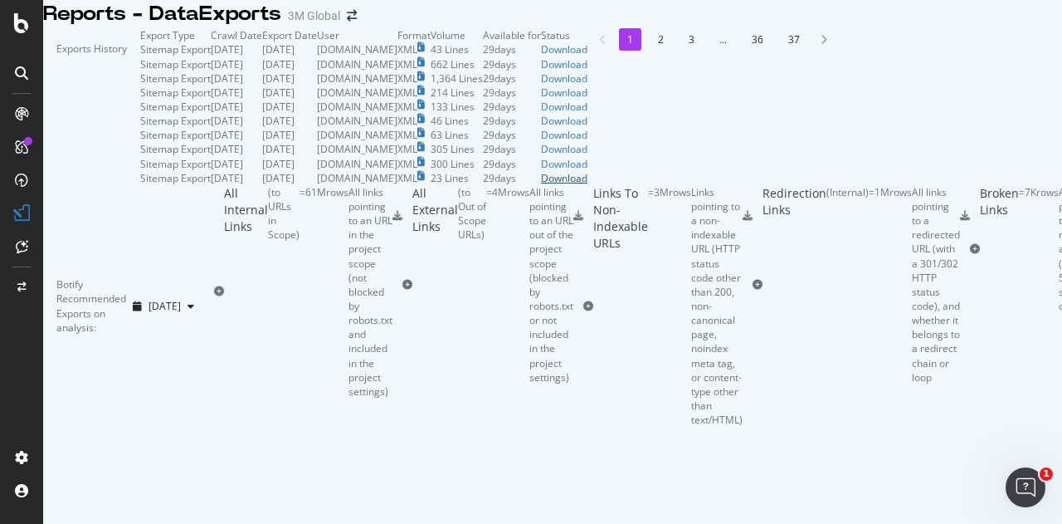
click at [587, 185] on div "Download" at bounding box center [564, 178] width 46 height 14
click at [587, 171] on div "Download" at bounding box center [564, 164] width 46 height 14
click at [587, 156] on div "Download" at bounding box center [564, 149] width 46 height 14
click at [587, 142] on div "Download" at bounding box center [564, 135] width 46 height 14
click at [587, 128] on div "Download" at bounding box center [564, 121] width 46 height 14
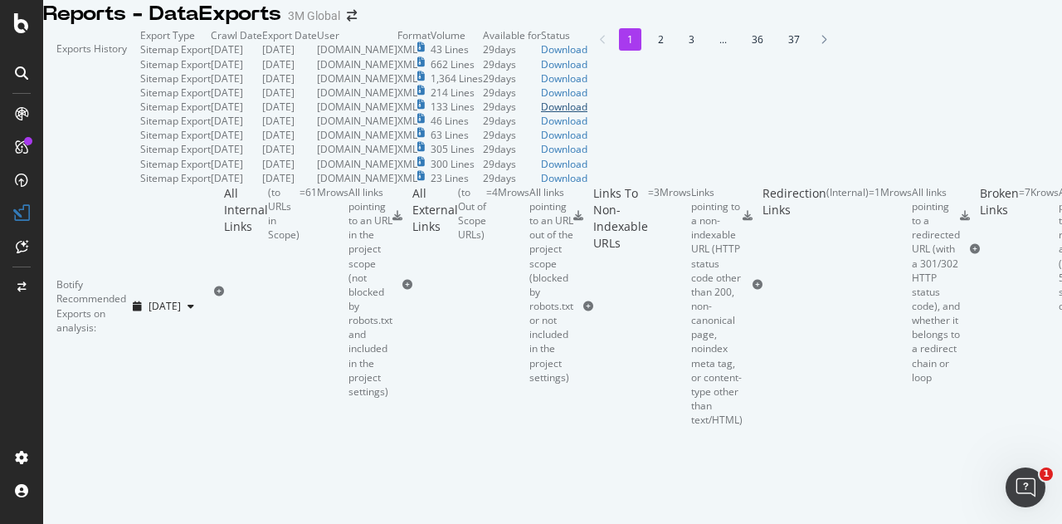
click at [587, 114] on div "Download" at bounding box center [564, 107] width 46 height 14
click at [587, 100] on div "Download" at bounding box center [564, 92] width 46 height 14
click at [587, 85] on div "Download" at bounding box center [564, 78] width 46 height 14
click at [831, 135] on div "Export Type Crawl Date Export Date User Format Volume Available for Status Site…" at bounding box center [485, 106] width 691 height 157
click at [587, 71] on div "Download" at bounding box center [564, 64] width 46 height 14
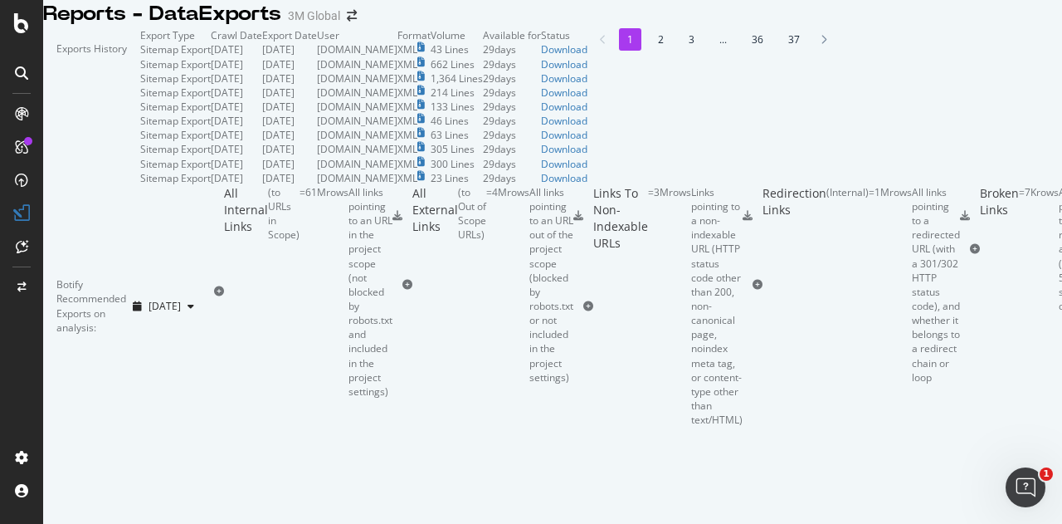
click at [831, 114] on div "Export Type Crawl Date Export Date User Format Volume Available for Status Site…" at bounding box center [485, 106] width 691 height 157
click at [587, 56] on div "Download" at bounding box center [564, 49] width 46 height 14
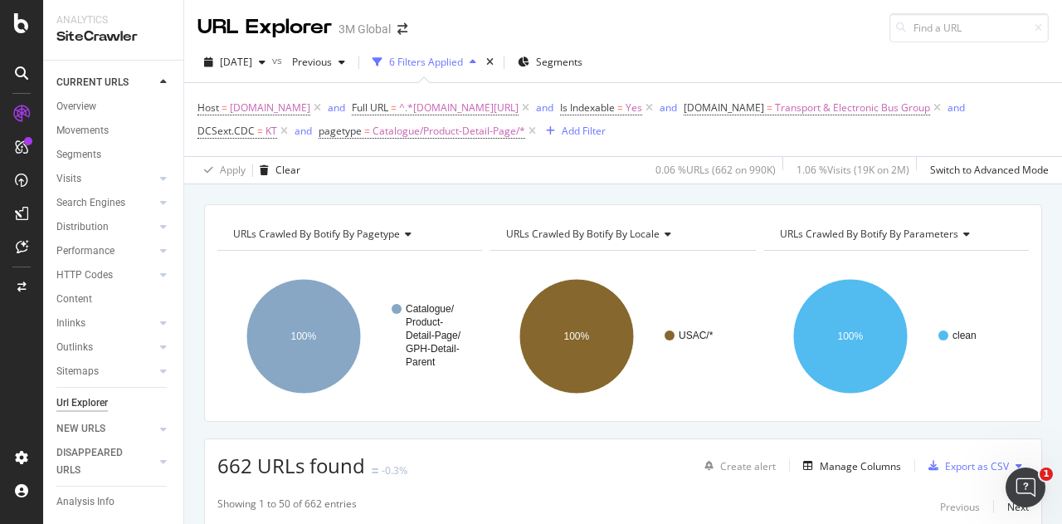
click at [1012, 457] on button at bounding box center [1019, 465] width 20 height 27
click at [946, 465] on span "Export XML Sitemaps" at bounding box center [933, 464] width 98 height 15
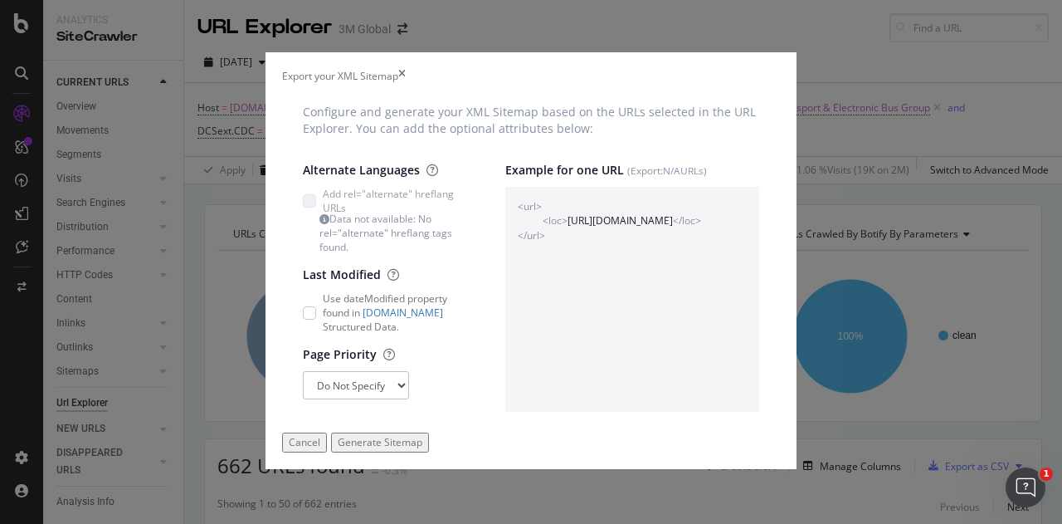
click at [422, 449] on div "Generate Sitemap" at bounding box center [380, 442] width 85 height 14
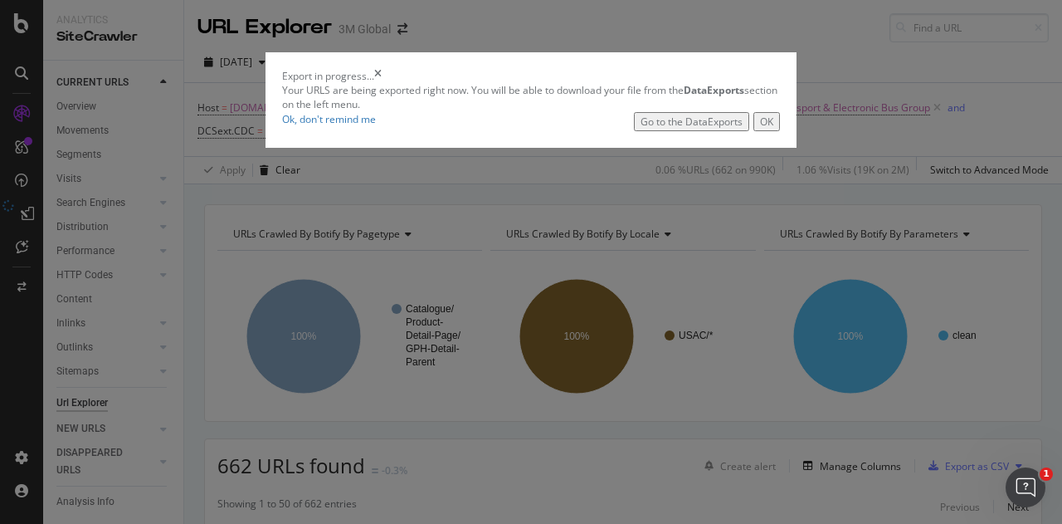
click at [773, 129] on div "OK" at bounding box center [766, 122] width 13 height 14
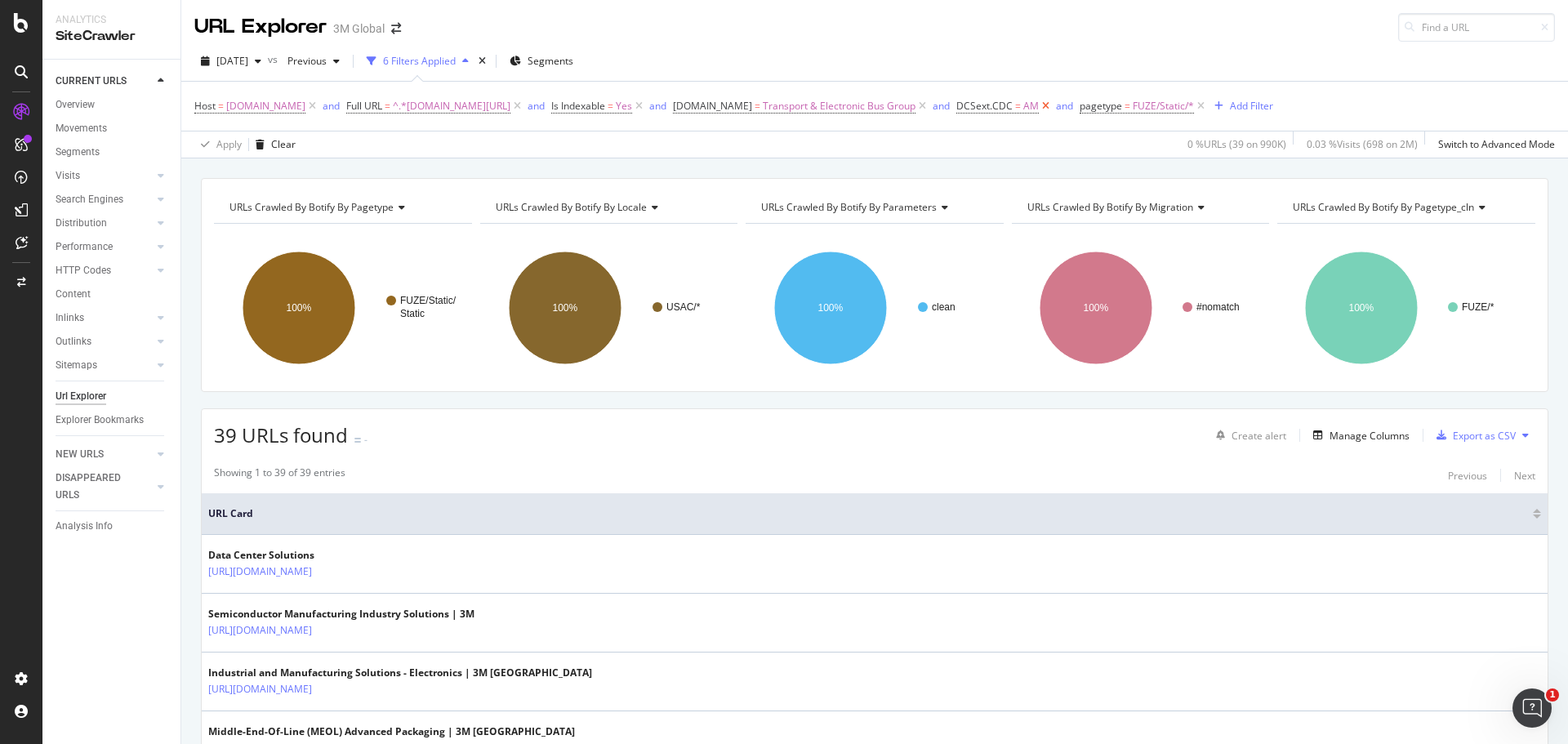
click at [1044, 103] on icon at bounding box center [1045, 106] width 14 height 17
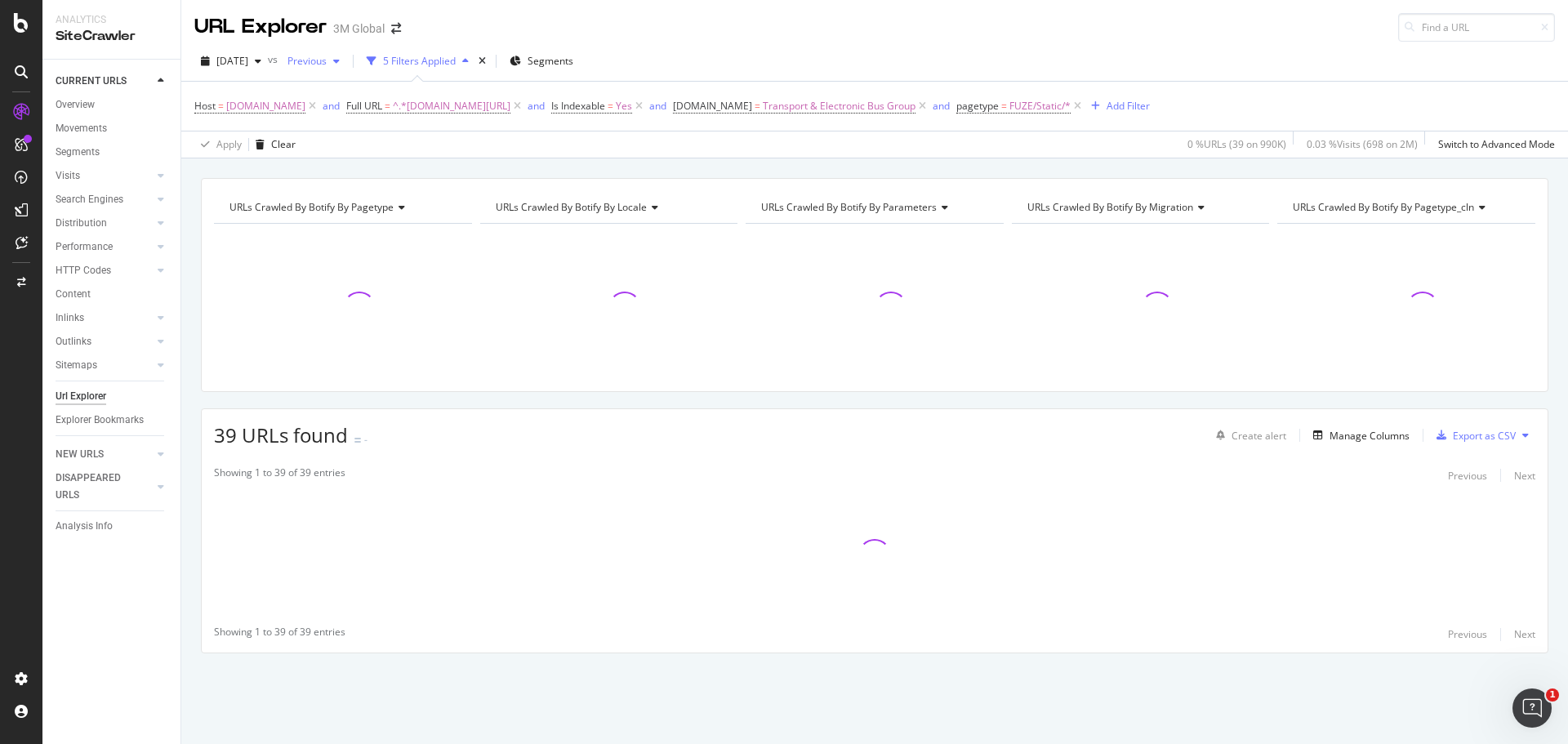
click at [346, 65] on div "button" at bounding box center [337, 61] width 20 height 10
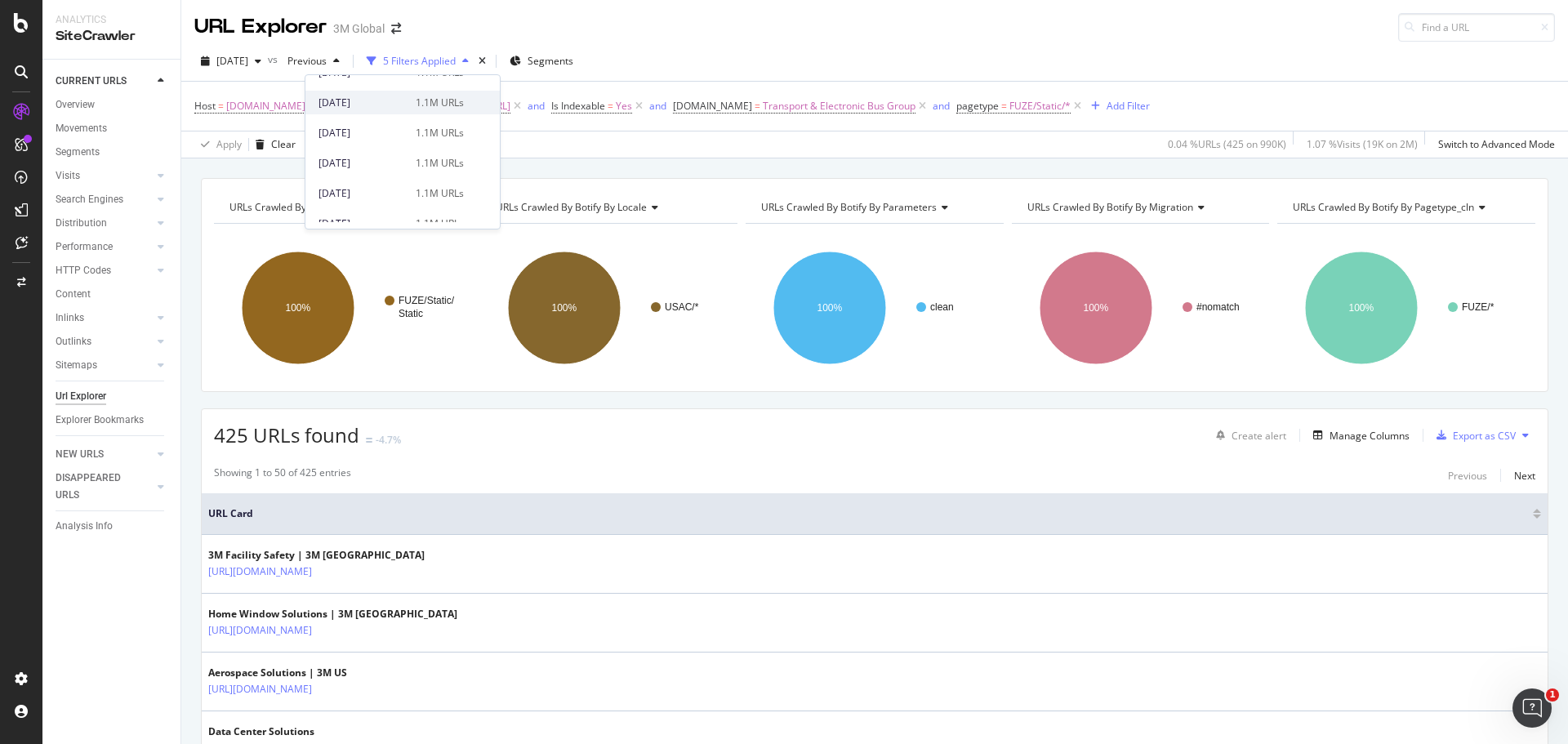
scroll to position [408, 0]
click at [390, 104] on div "[DATE]" at bounding box center [362, 104] width 88 height 15
click at [646, 107] on icon at bounding box center [639, 106] width 14 height 17
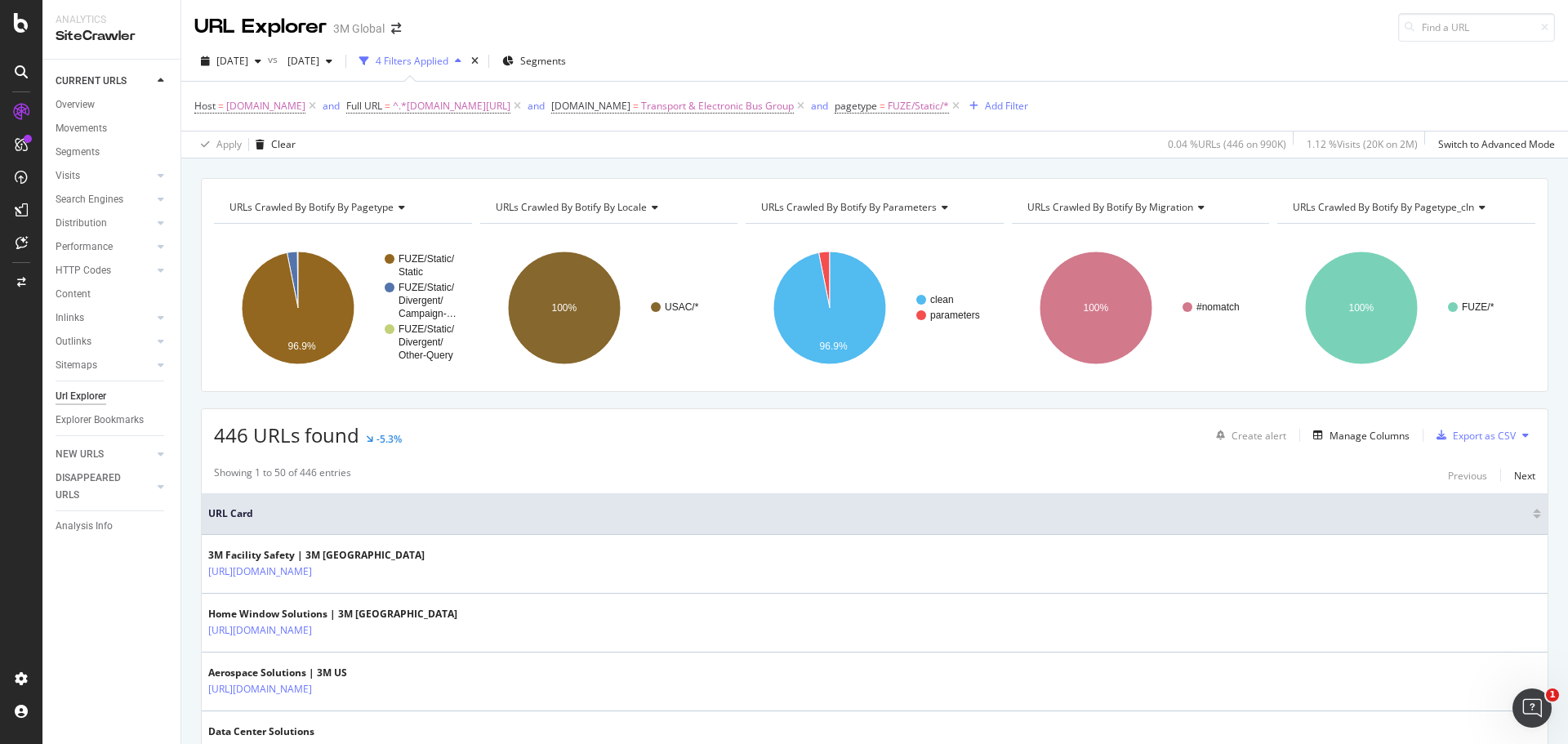
click at [603, 200] on span "URLs Crawled By Botify By locale" at bounding box center [572, 207] width 152 height 14
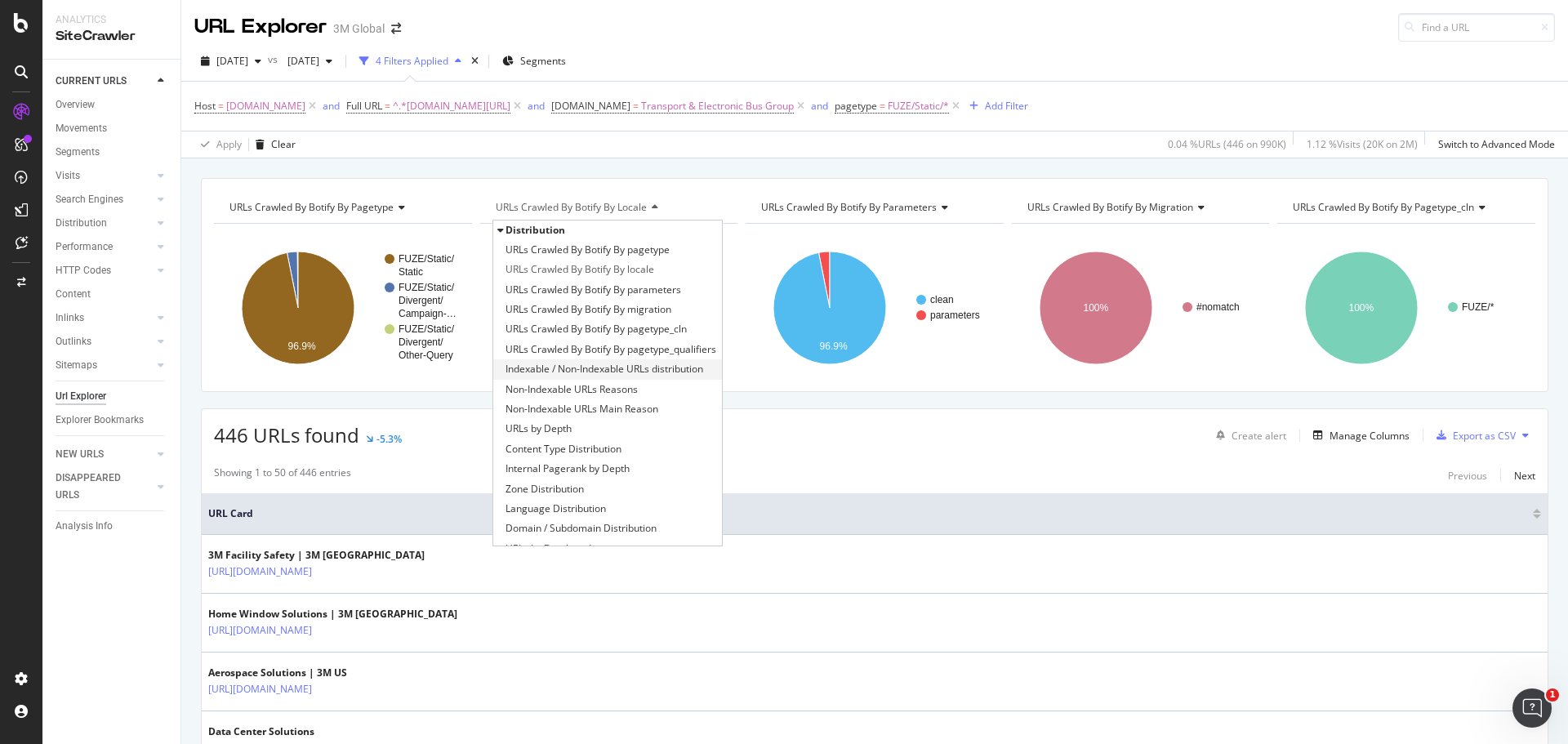
click at [641, 369] on span "Indexable / Non-Indexable URLs distribution" at bounding box center [604, 369] width 198 height 17
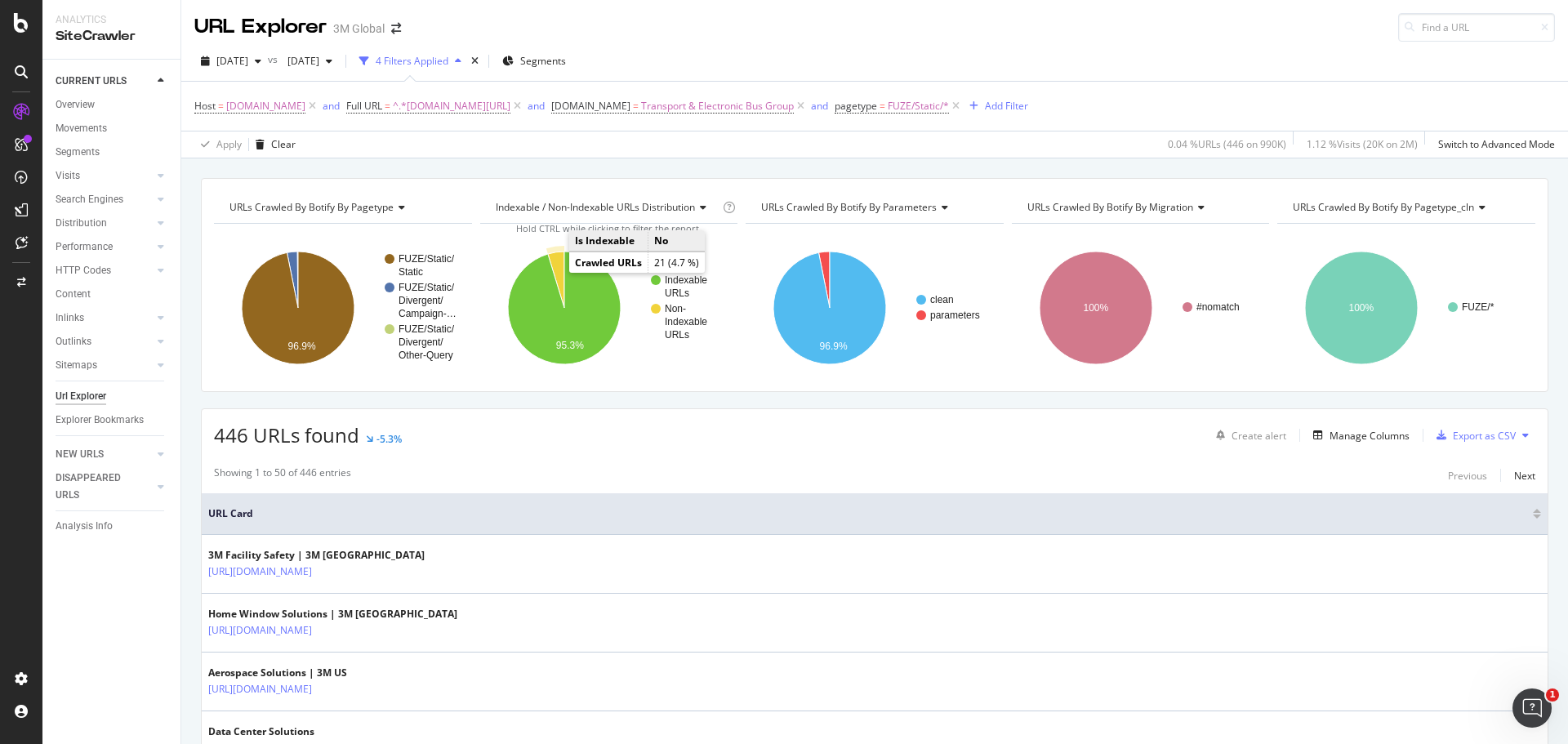
click at [555, 266] on icon "A chart." at bounding box center [555, 279] width 17 height 56
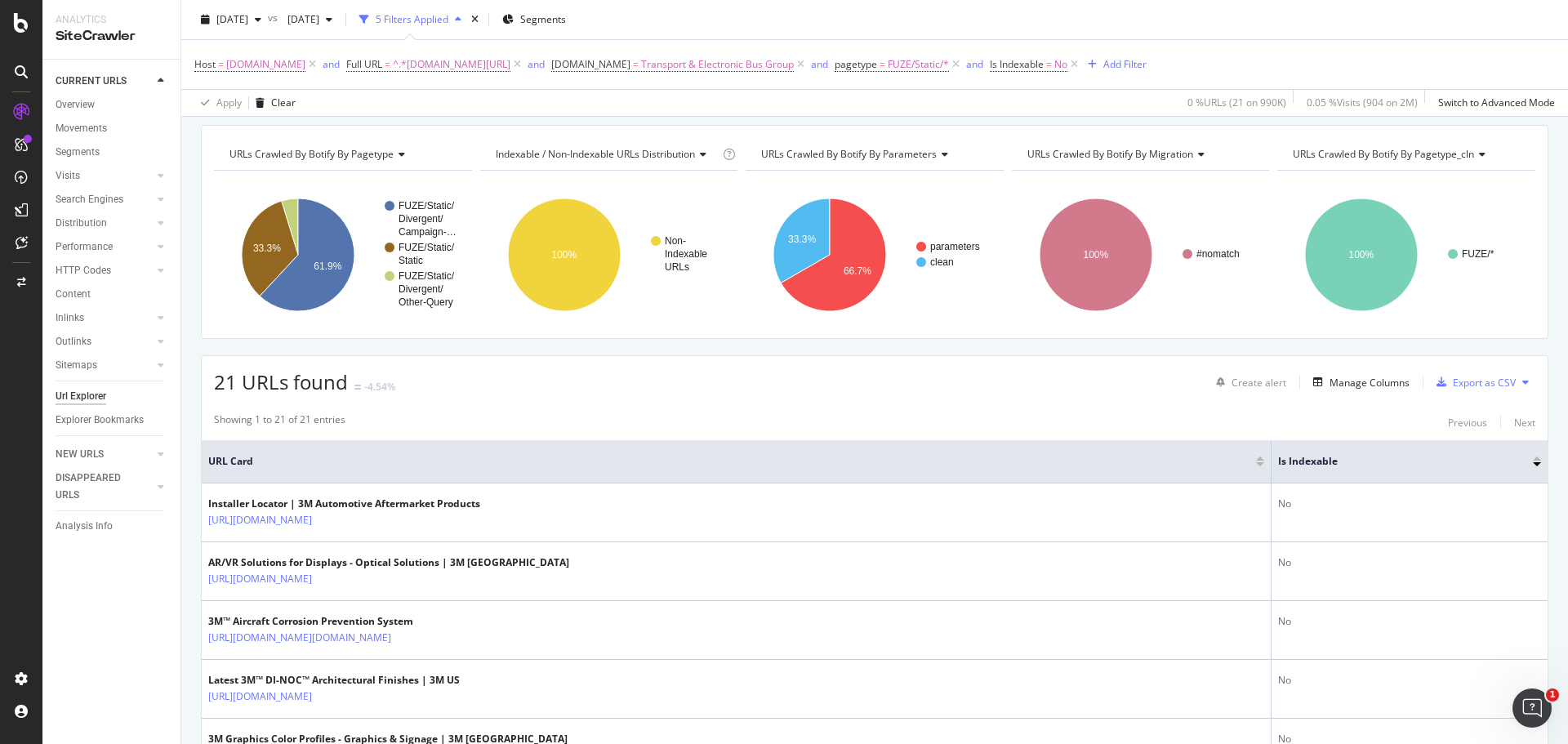
scroll to position [82, 0]
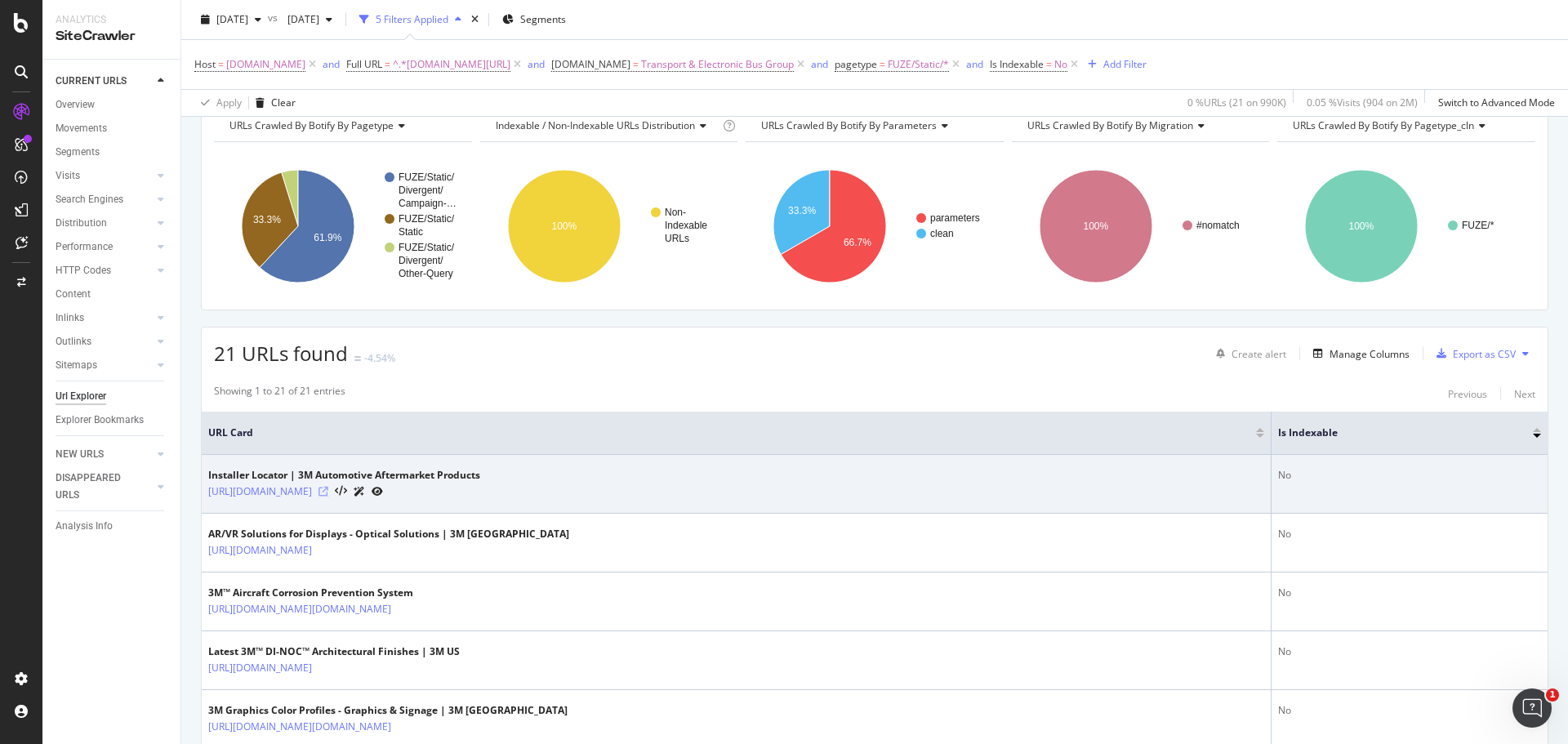
click at [329, 487] on icon at bounding box center [324, 492] width 10 height 10
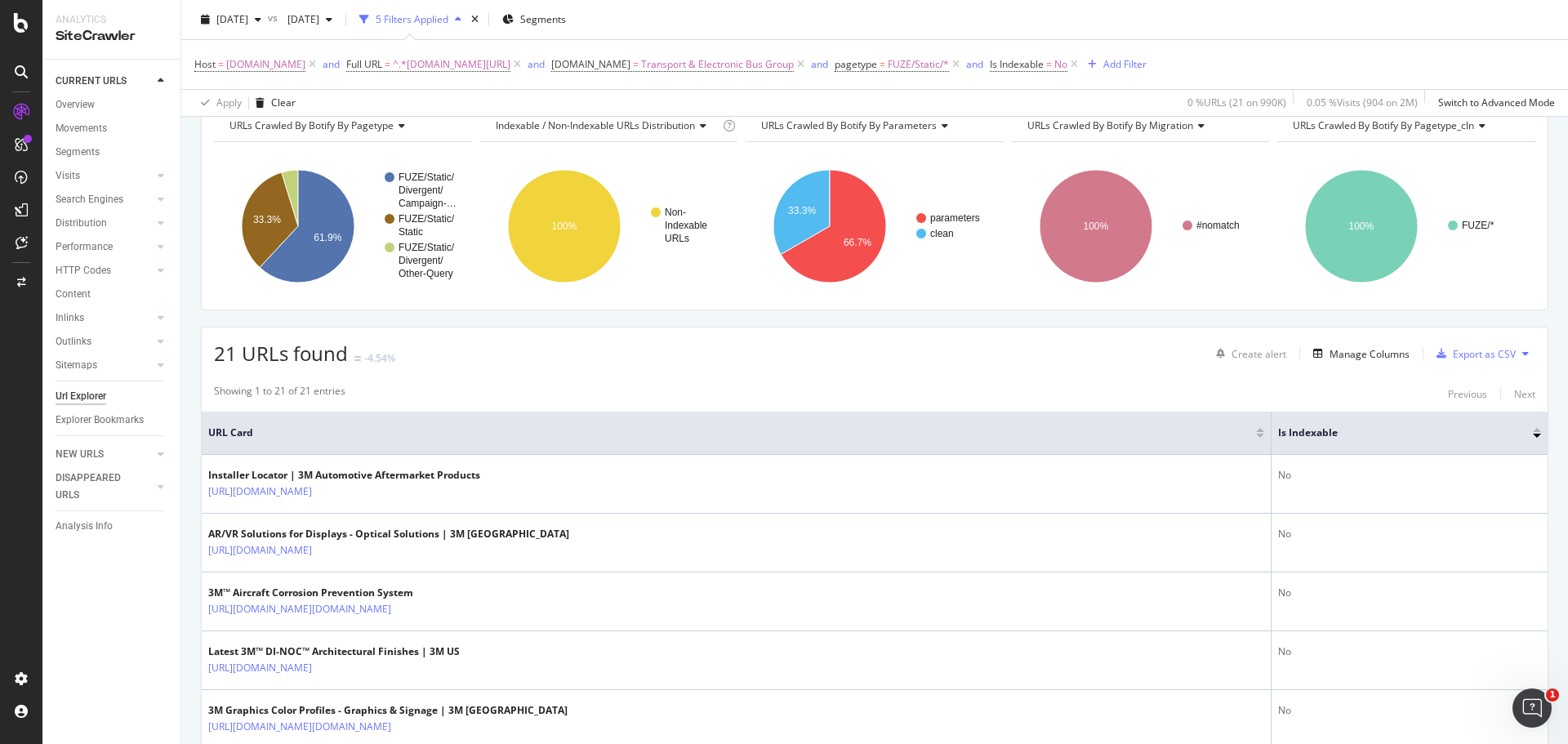
scroll to position [163, 0]
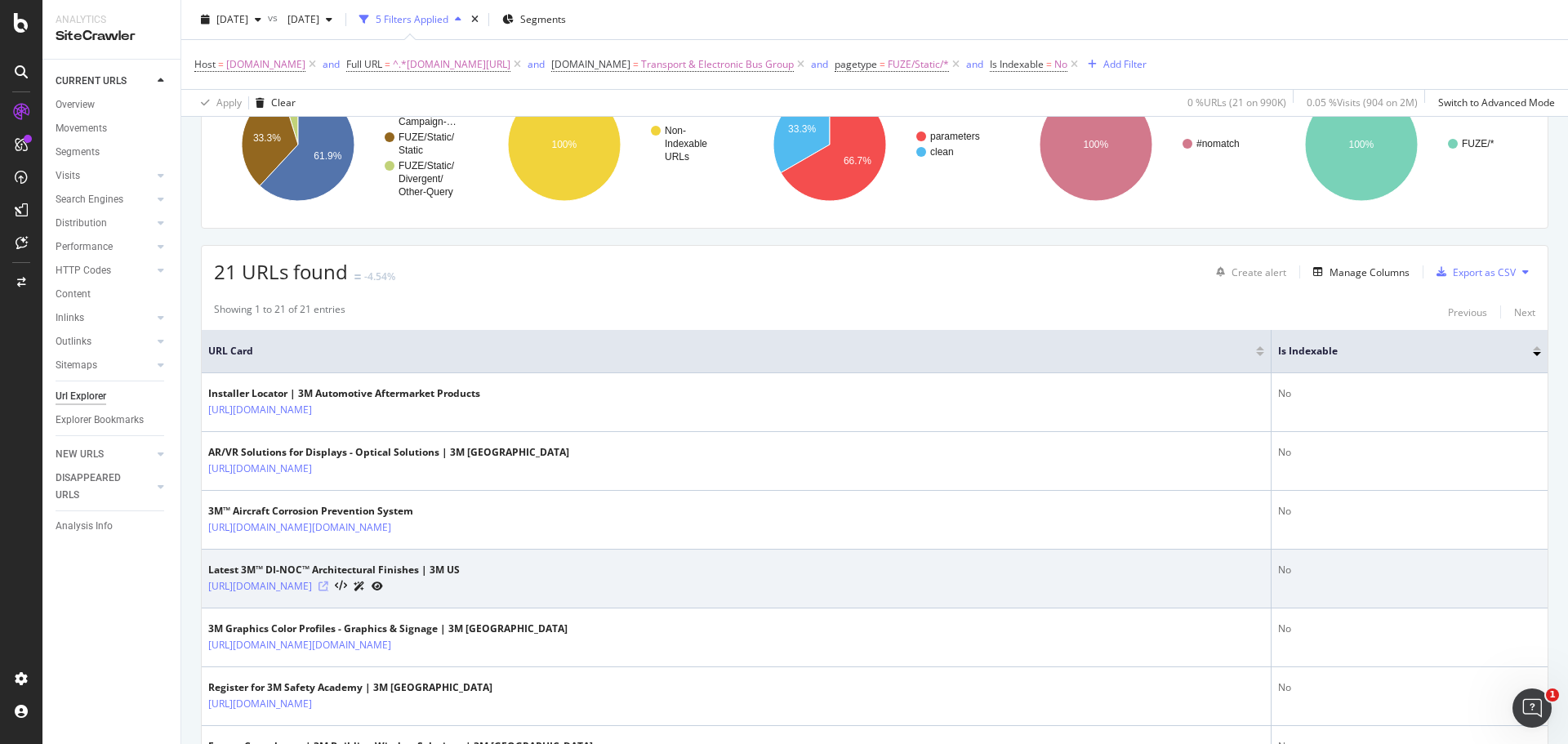
click at [329, 515] on icon at bounding box center [324, 587] width 10 height 10
